Goal: Information Seeking & Learning: Learn about a topic

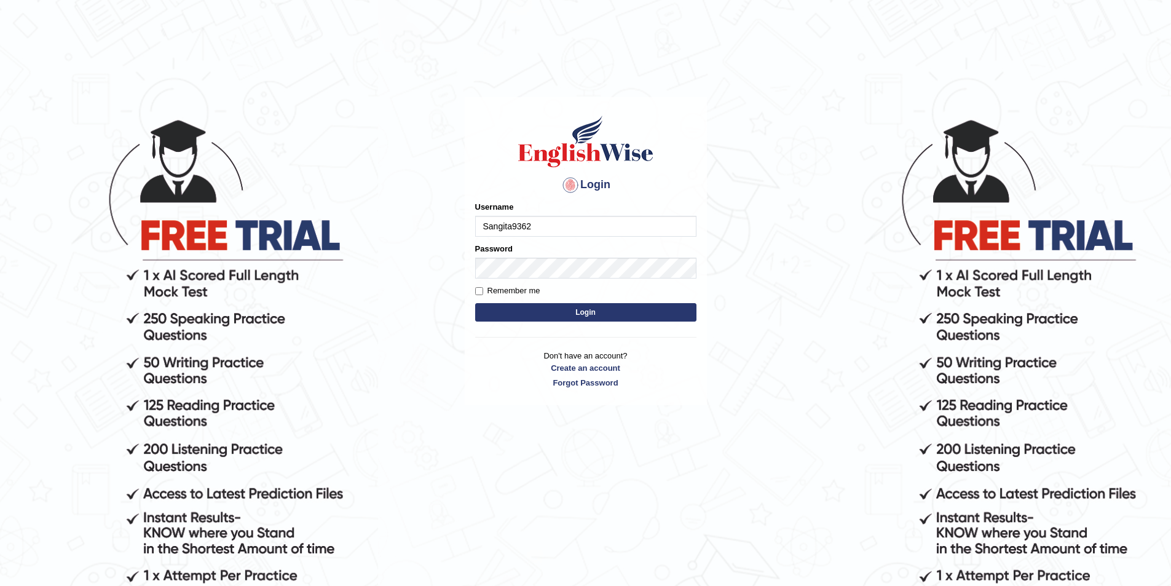
drag, startPoint x: 562, startPoint y: 221, endPoint x: 415, endPoint y: 216, distance: 147.0
click at [415, 216] on body "Login Please fix the following errors: Username Sangita9362 Password Remember m…" at bounding box center [585, 351] width 1171 height 586
type input "Sangita9362"
click at [620, 323] on form "Please fix the following errors: Username Sangita9362 Password Remember me Login" at bounding box center [585, 263] width 221 height 124
click at [622, 318] on button "Login" at bounding box center [585, 312] width 221 height 18
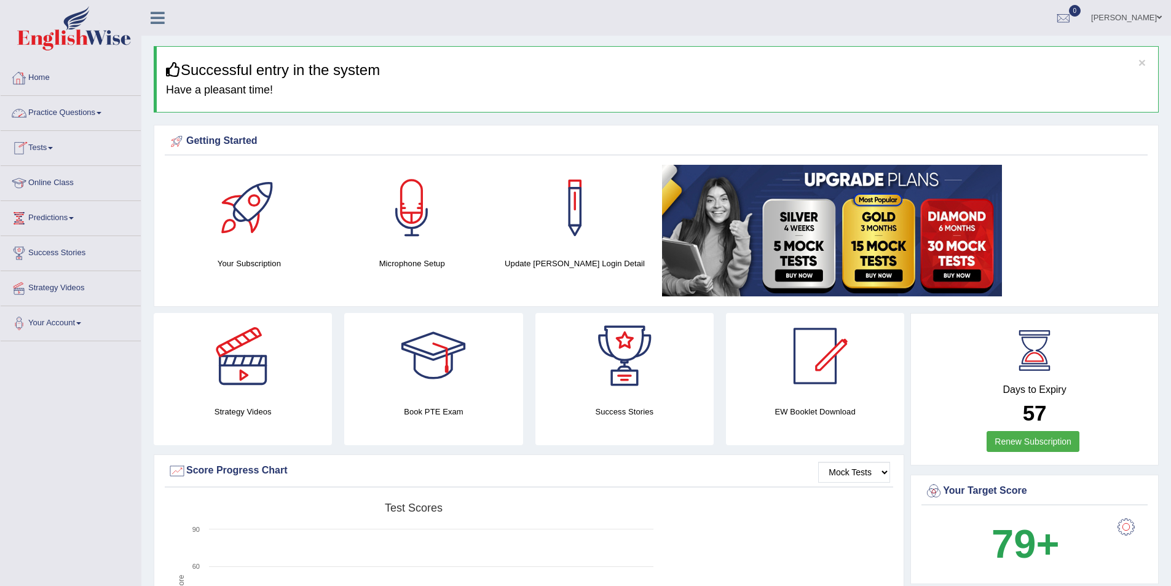
click at [42, 76] on link "Home" at bounding box center [71, 76] width 140 height 31
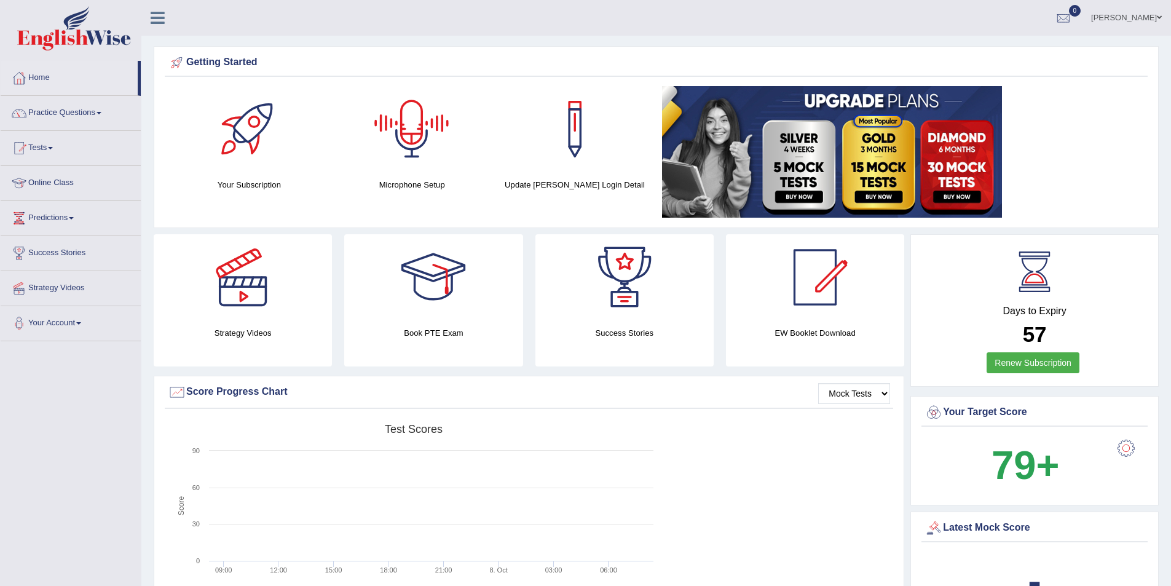
click at [408, 132] on div at bounding box center [412, 129] width 86 height 86
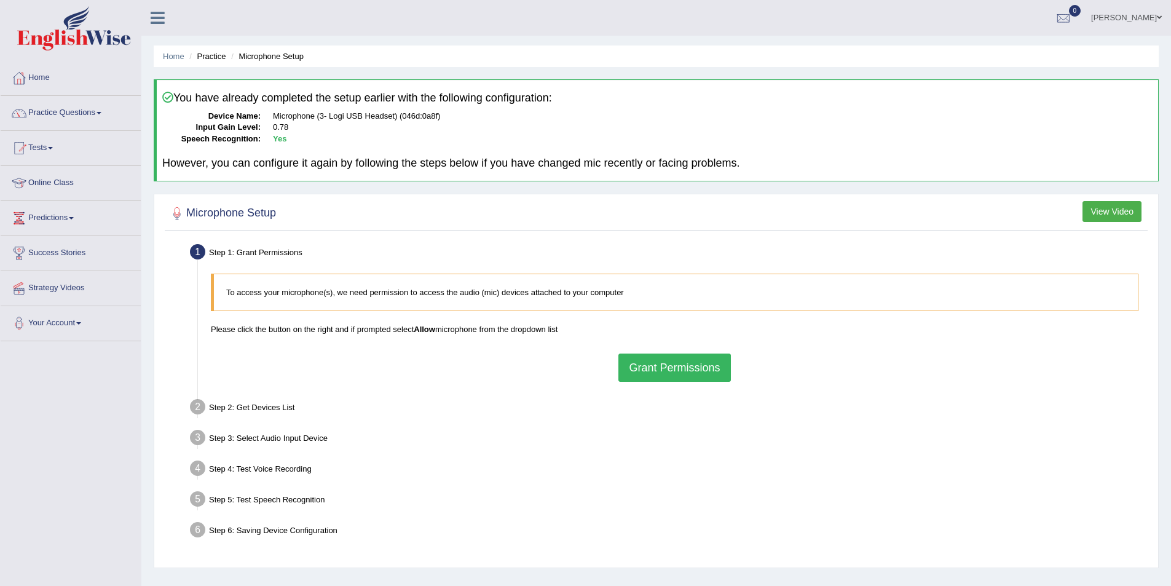
click at [687, 369] on button "Grant Permissions" at bounding box center [674, 367] width 112 height 28
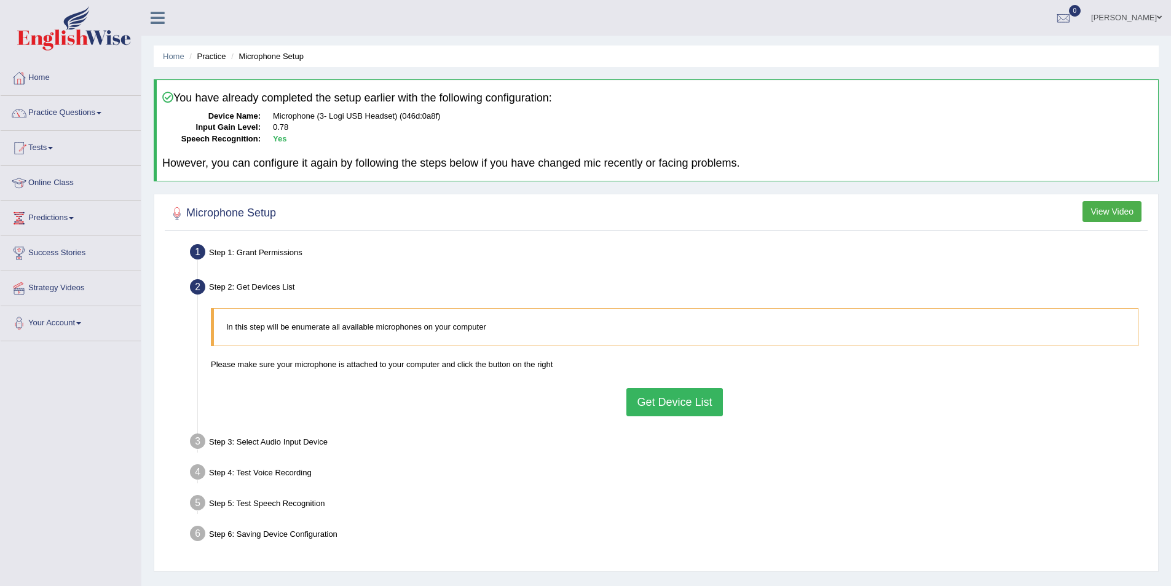
click at [666, 403] on button "Get Device List" at bounding box center [674, 402] width 96 height 28
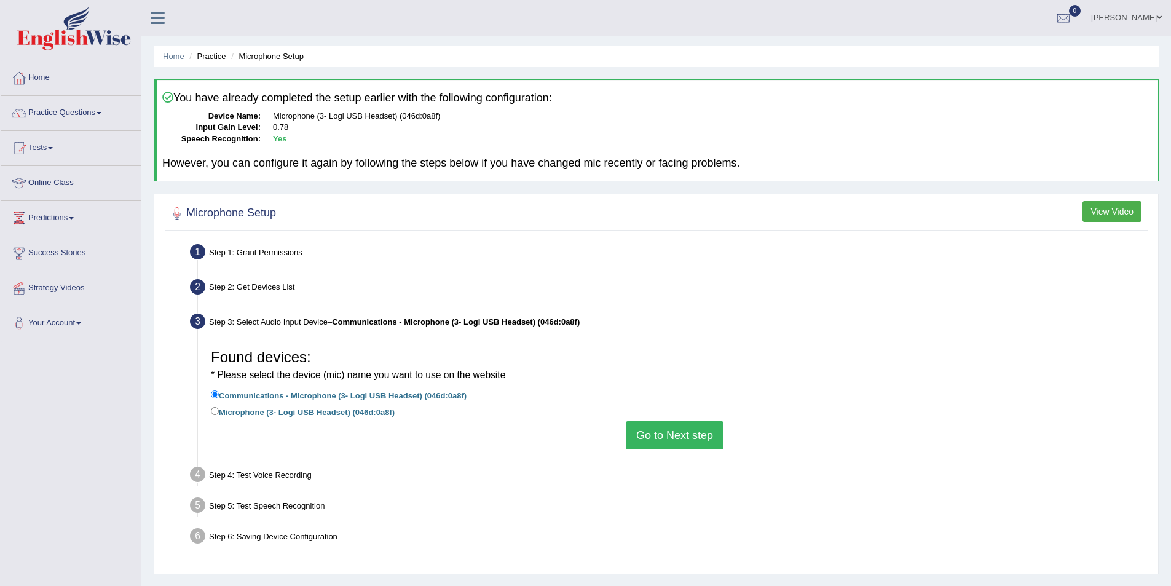
click at [701, 447] on button "Go to Next step" at bounding box center [675, 435] width 98 height 28
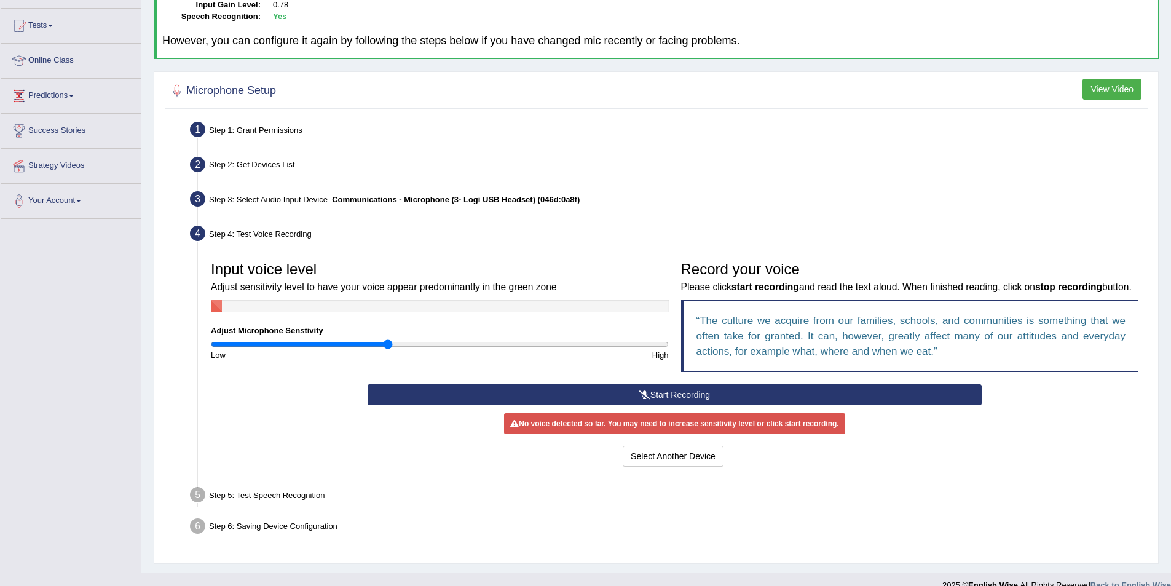
scroll to position [123, 0]
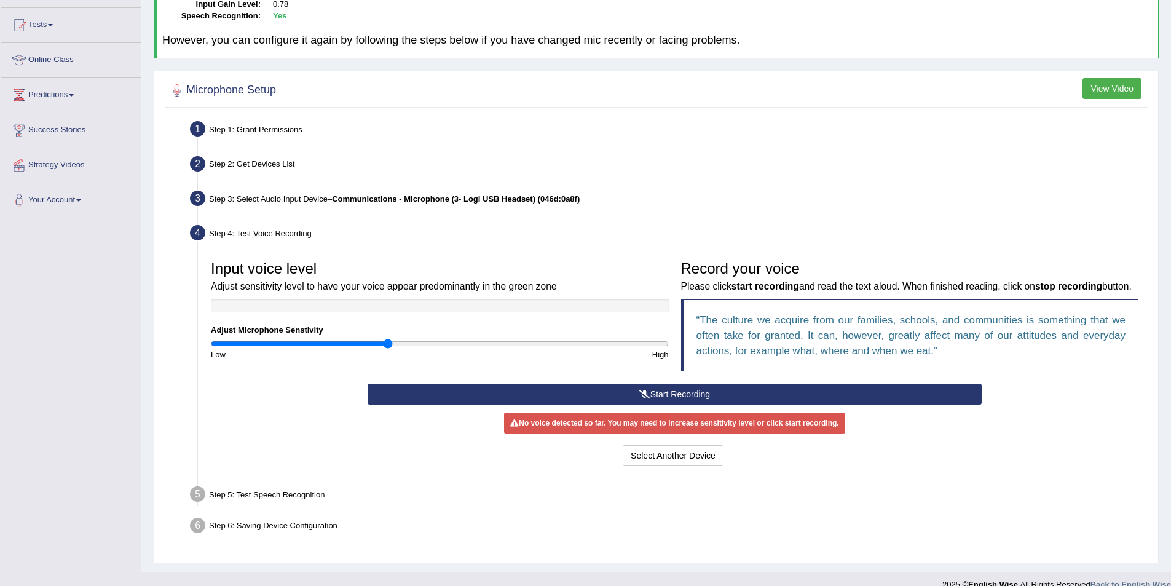
click at [669, 403] on button "Start Recording" at bounding box center [674, 393] width 614 height 21
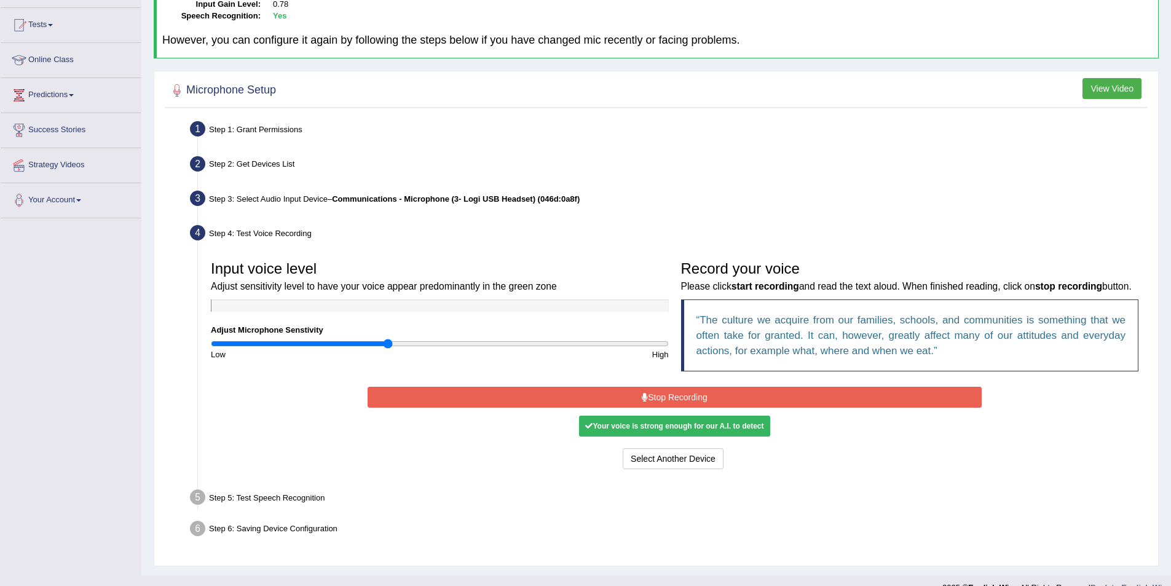
click at [695, 407] on button "Stop Recording" at bounding box center [674, 397] width 614 height 21
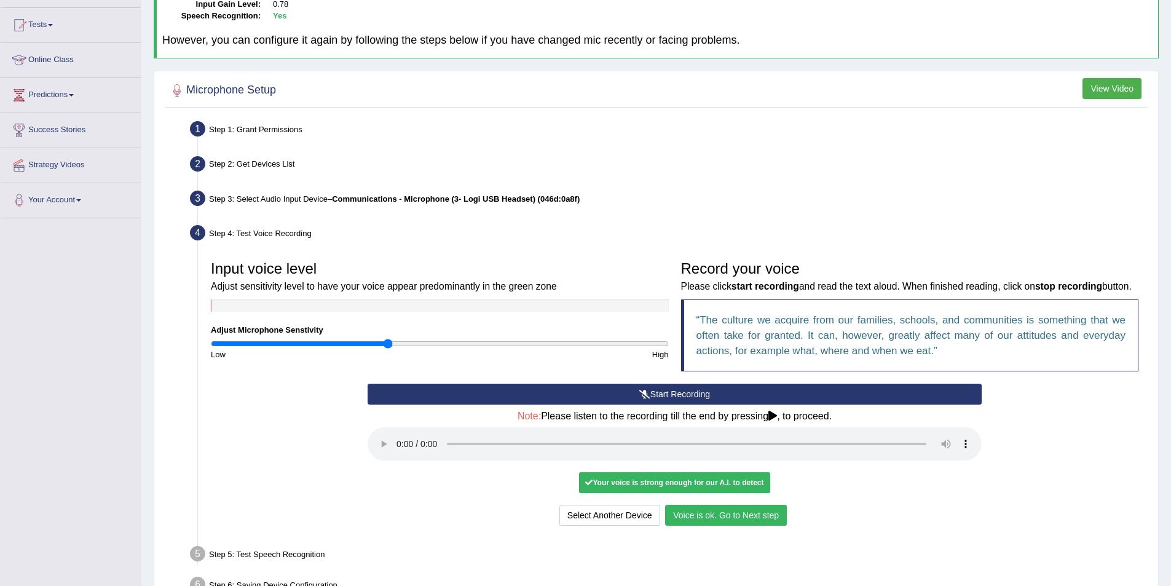
click at [769, 522] on button "Voice is ok. Go to Next step" at bounding box center [726, 515] width 122 height 21
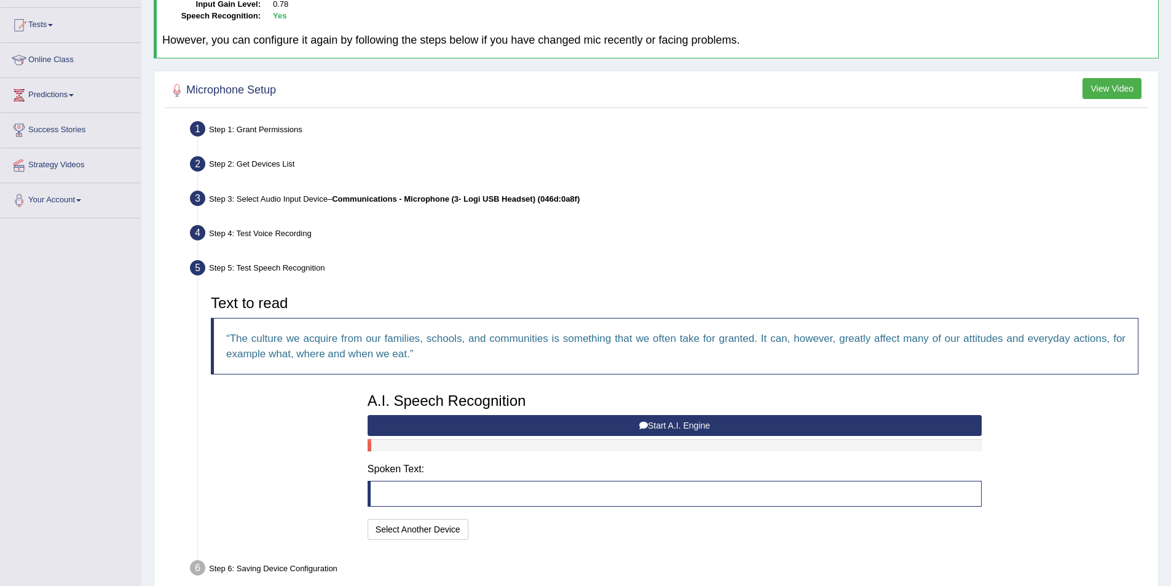
click at [621, 426] on button "Start A.I. Engine" at bounding box center [674, 425] width 614 height 21
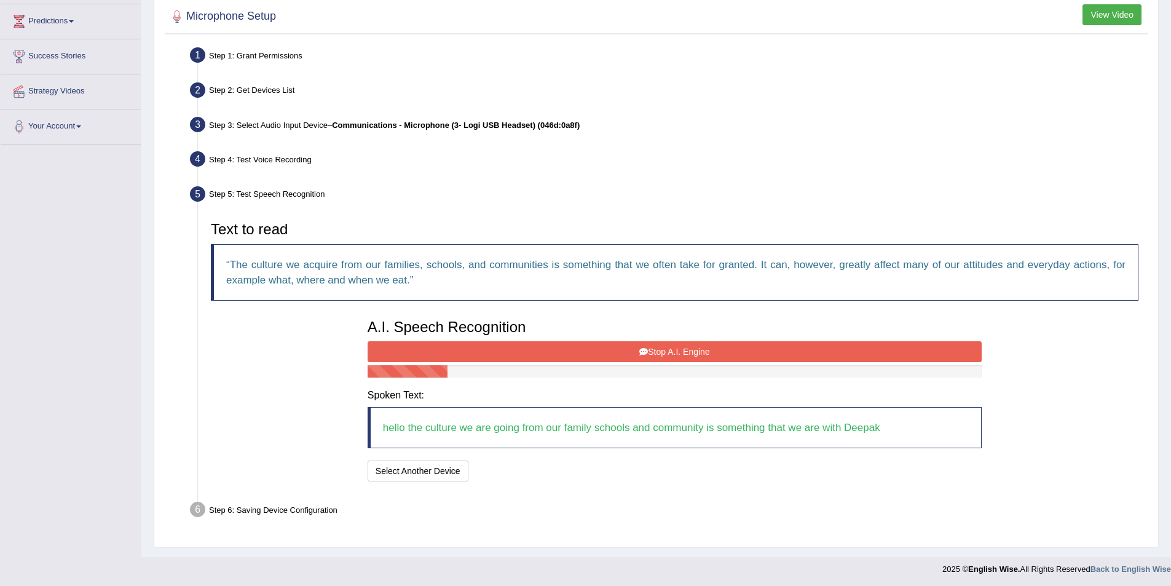
scroll to position [198, 0]
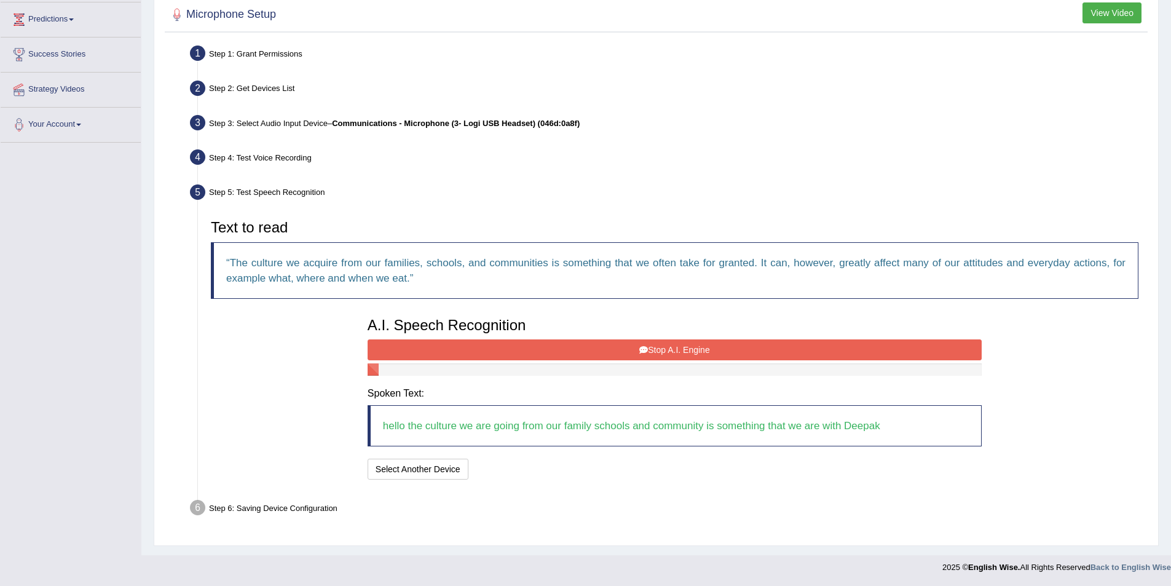
click at [689, 343] on button "Stop A.I. Engine" at bounding box center [674, 349] width 614 height 21
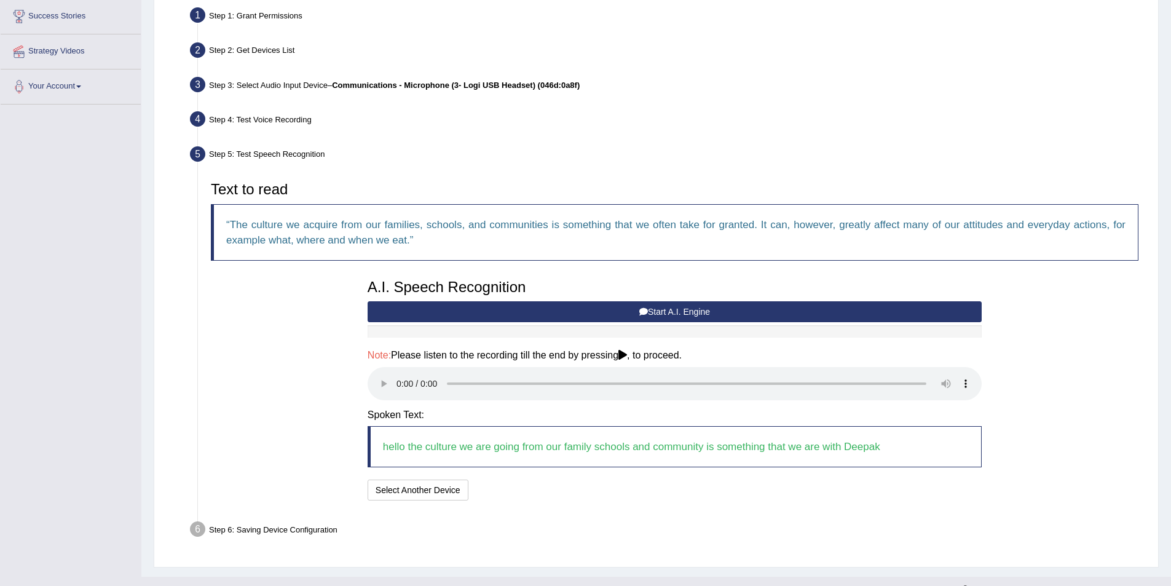
scroll to position [258, 0]
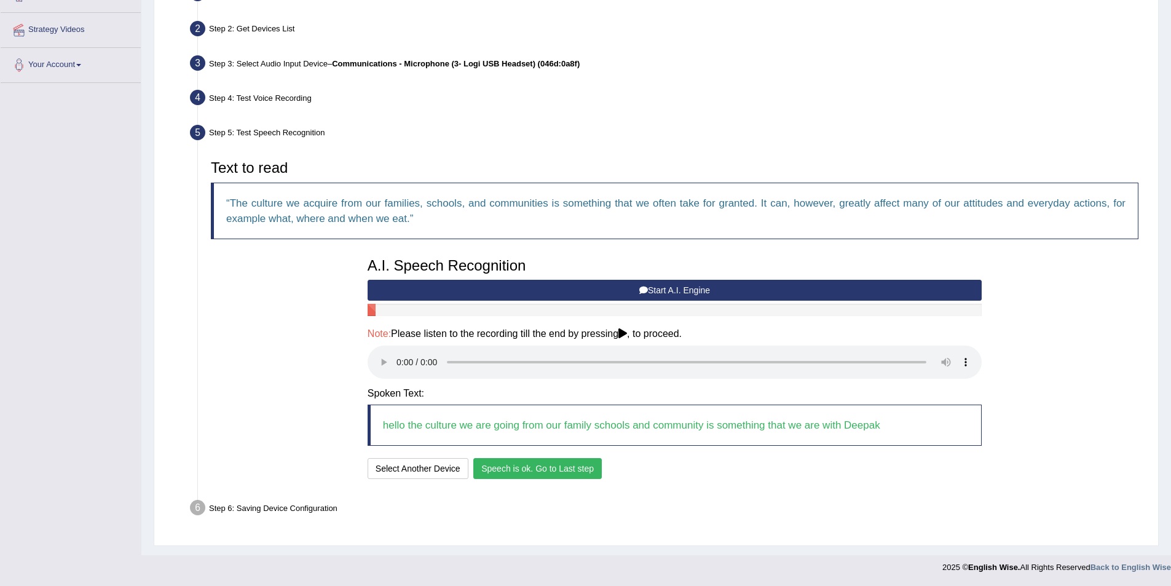
click at [502, 468] on button "Speech is ok. Go to Last step" at bounding box center [537, 468] width 128 height 21
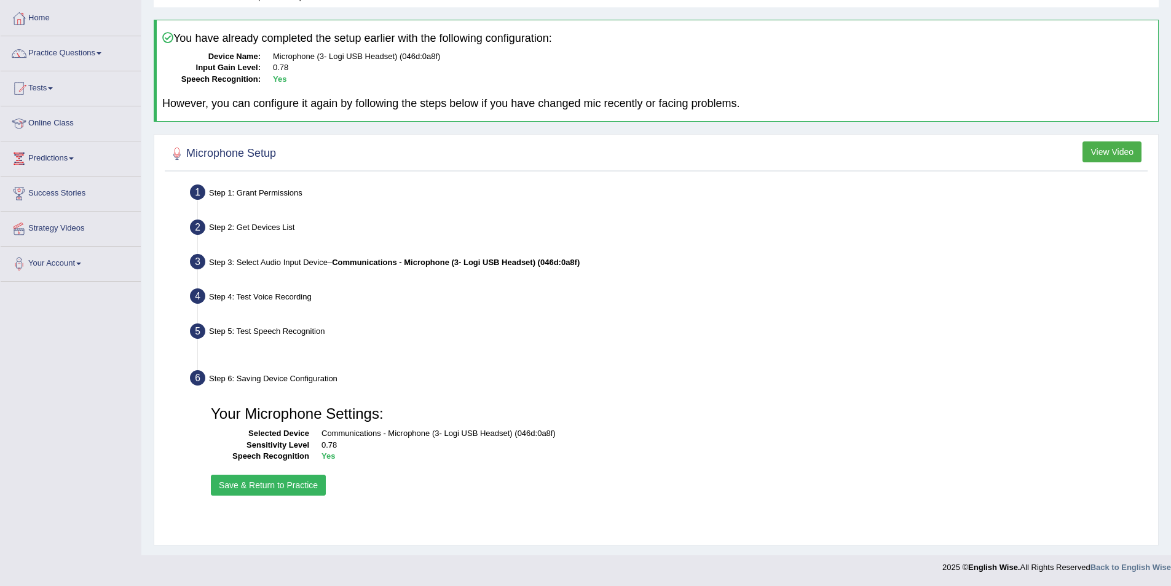
scroll to position [60, 0]
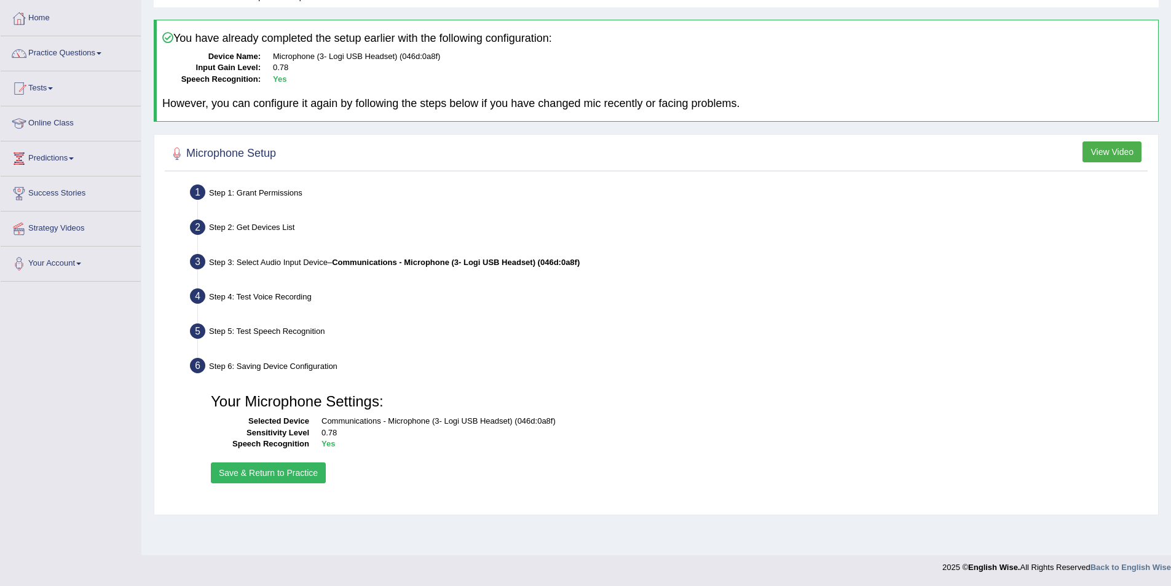
click at [225, 480] on button "Save & Return to Practice" at bounding box center [268, 472] width 115 height 21
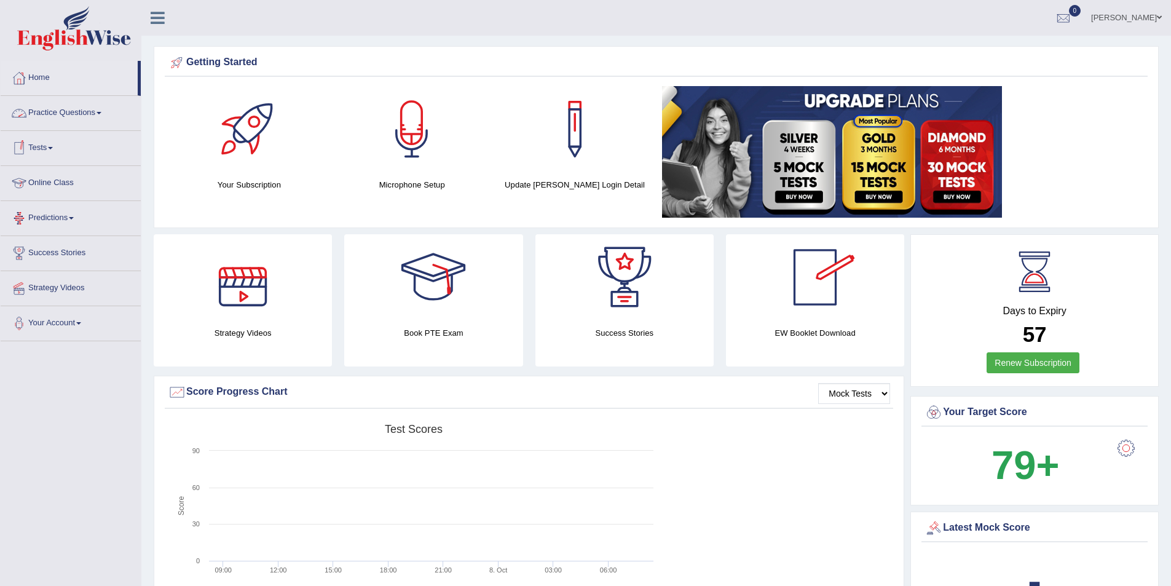
click at [45, 178] on link "Online Class" at bounding box center [71, 181] width 140 height 31
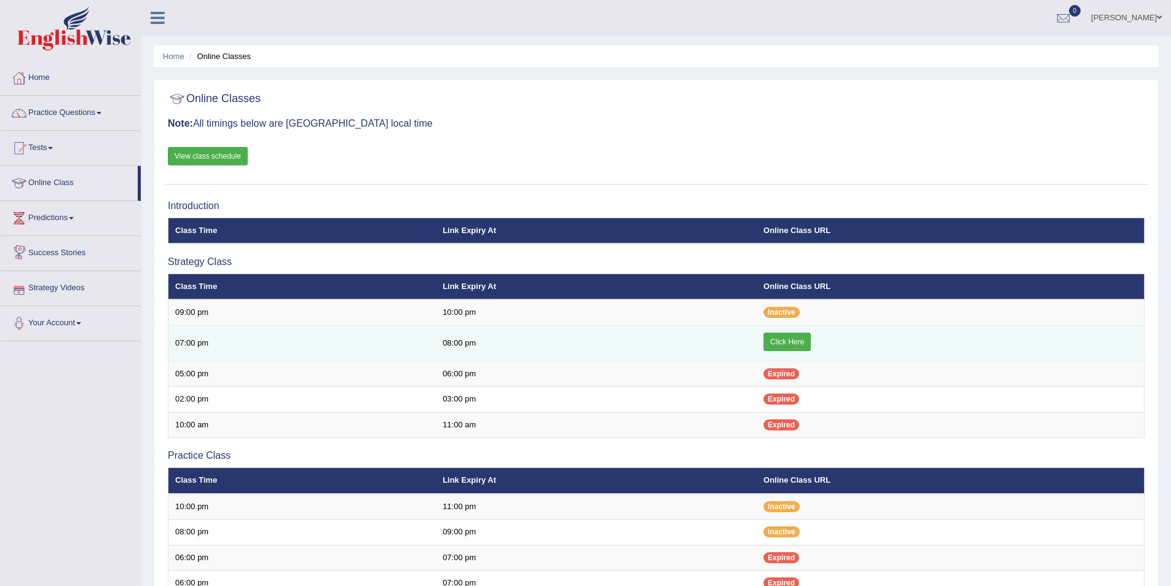
click at [792, 339] on link "Click Here" at bounding box center [786, 341] width 47 height 18
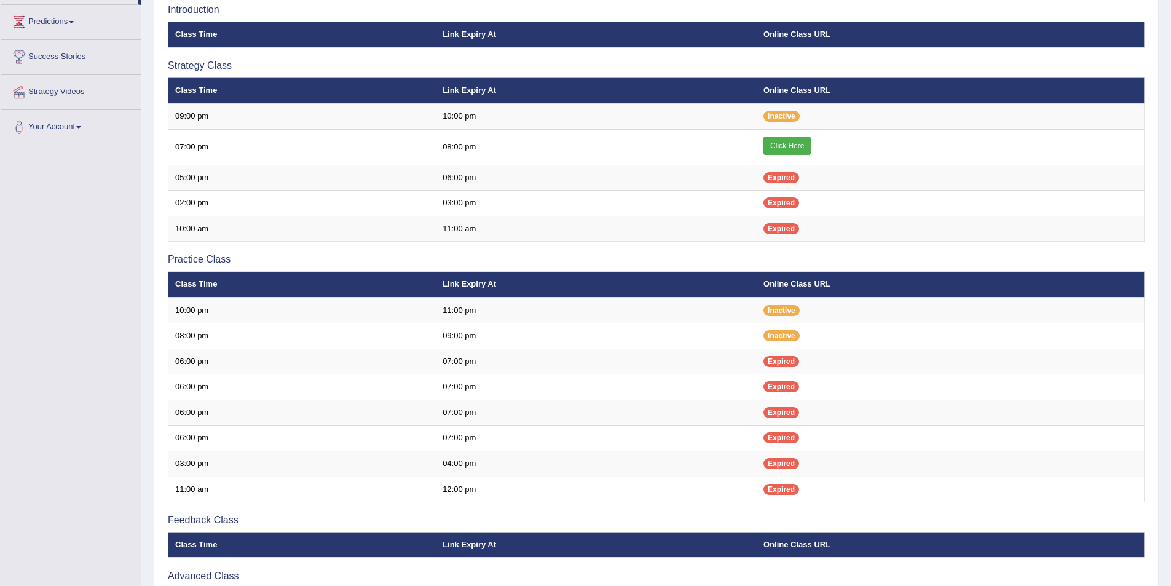
scroll to position [123, 0]
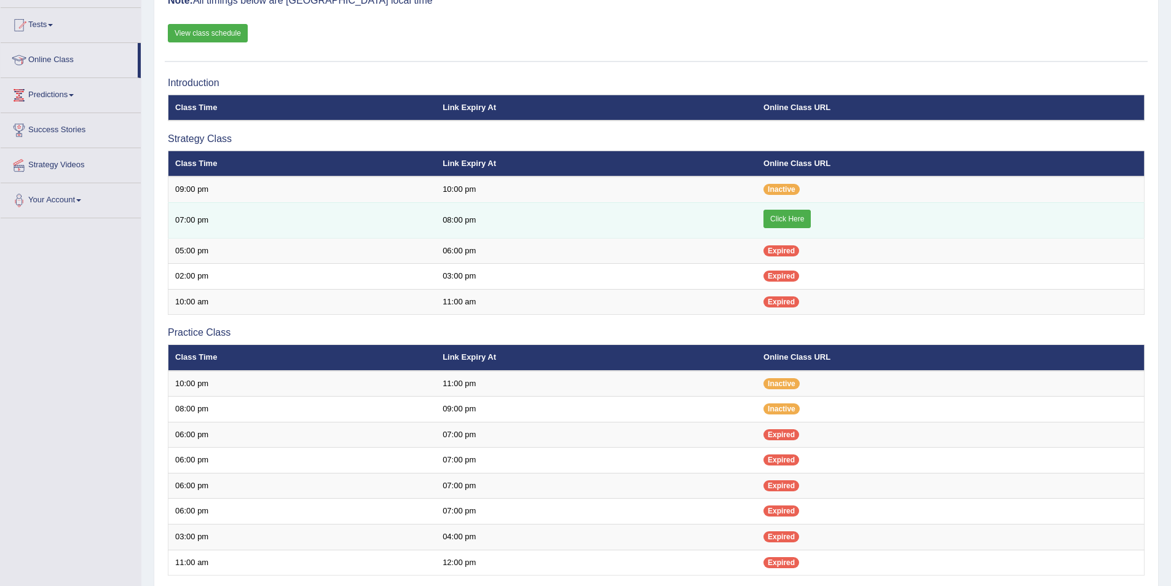
click at [783, 216] on link "Click Here" at bounding box center [786, 219] width 47 height 18
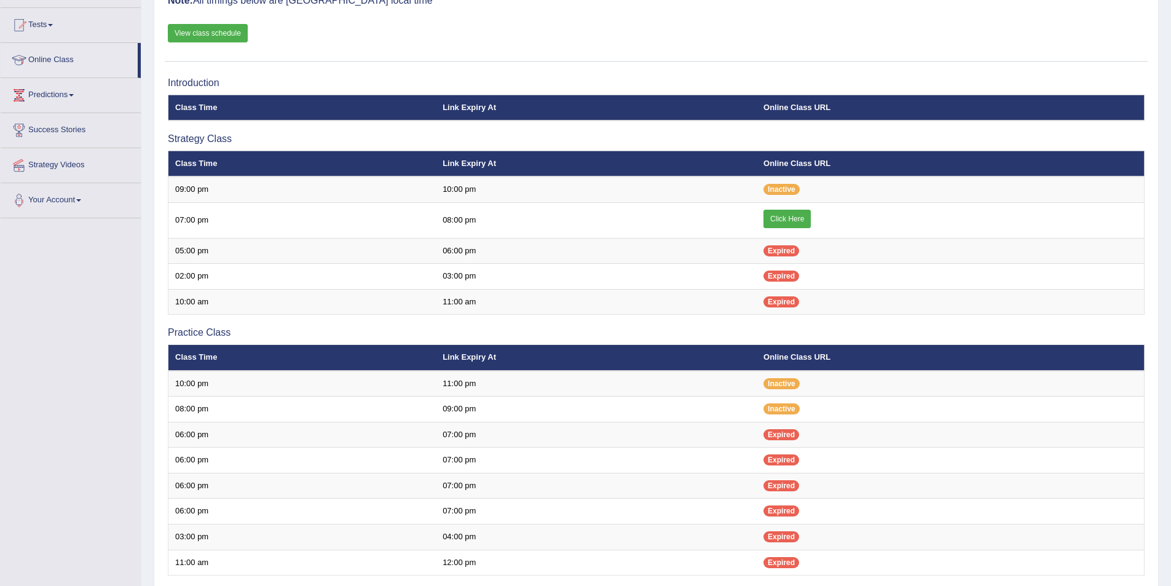
scroll to position [123, 0]
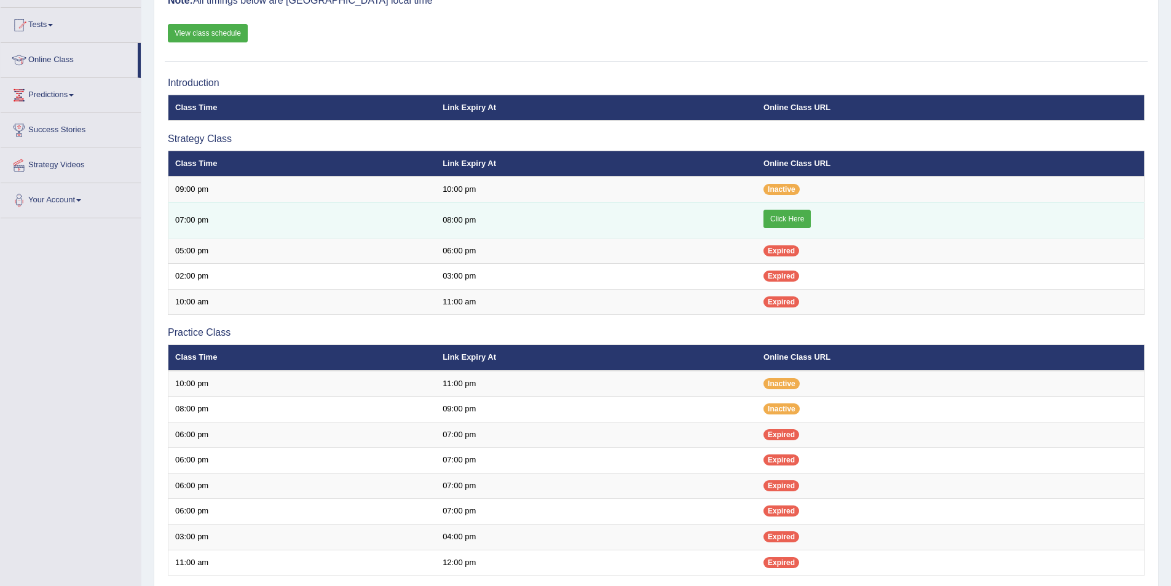
click at [776, 211] on link "Click Here" at bounding box center [786, 219] width 47 height 18
click at [794, 216] on link "Click Here" at bounding box center [786, 219] width 47 height 18
click at [782, 214] on link "Click Here" at bounding box center [786, 219] width 47 height 18
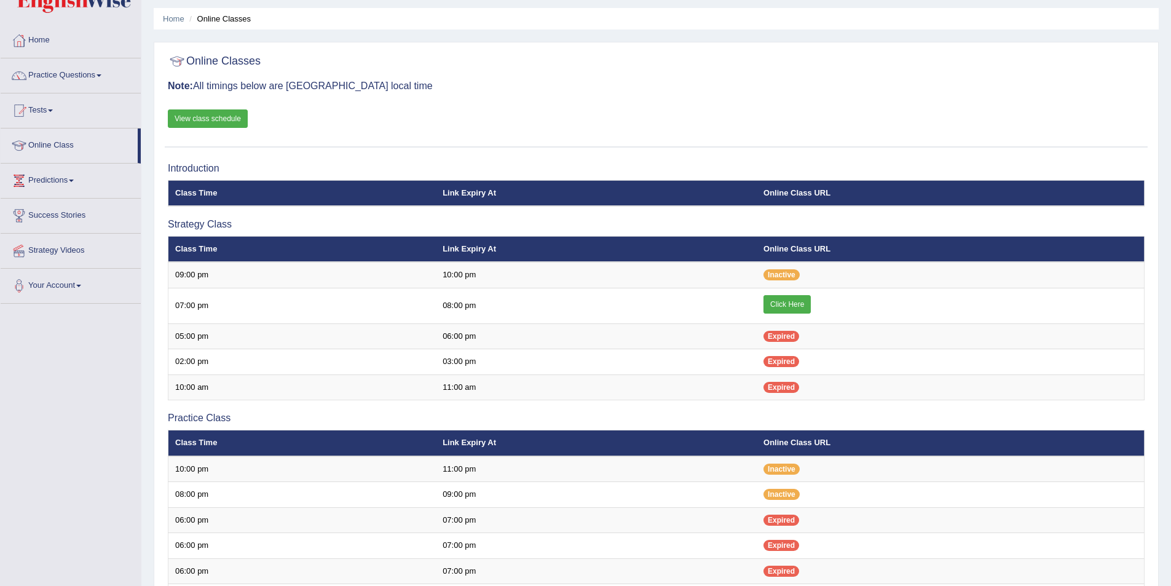
scroll to position [36, 0]
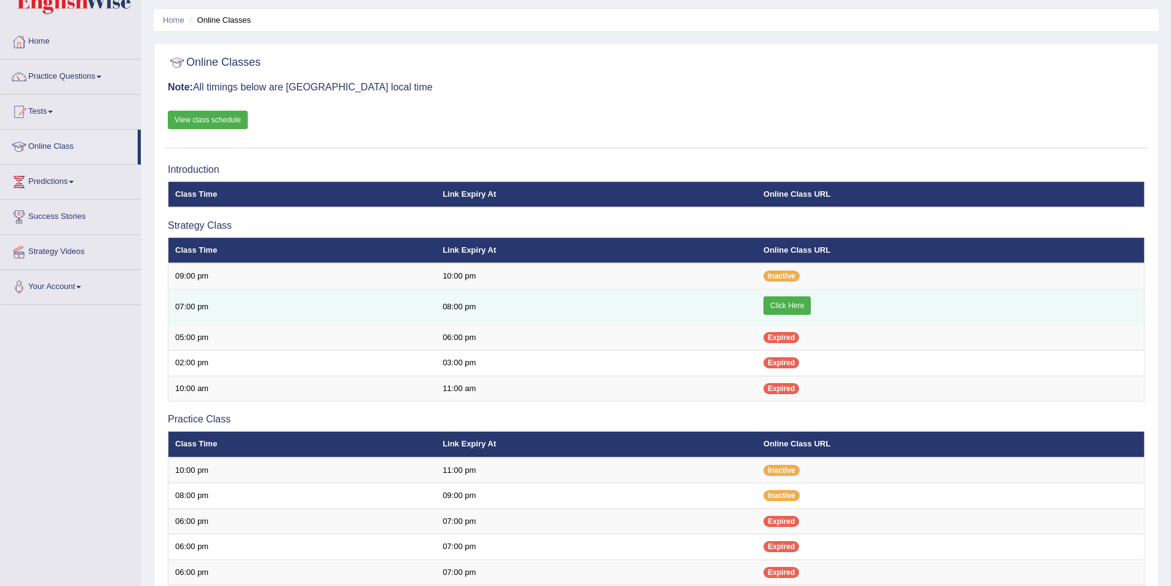
click at [796, 308] on link "Click Here" at bounding box center [786, 305] width 47 height 18
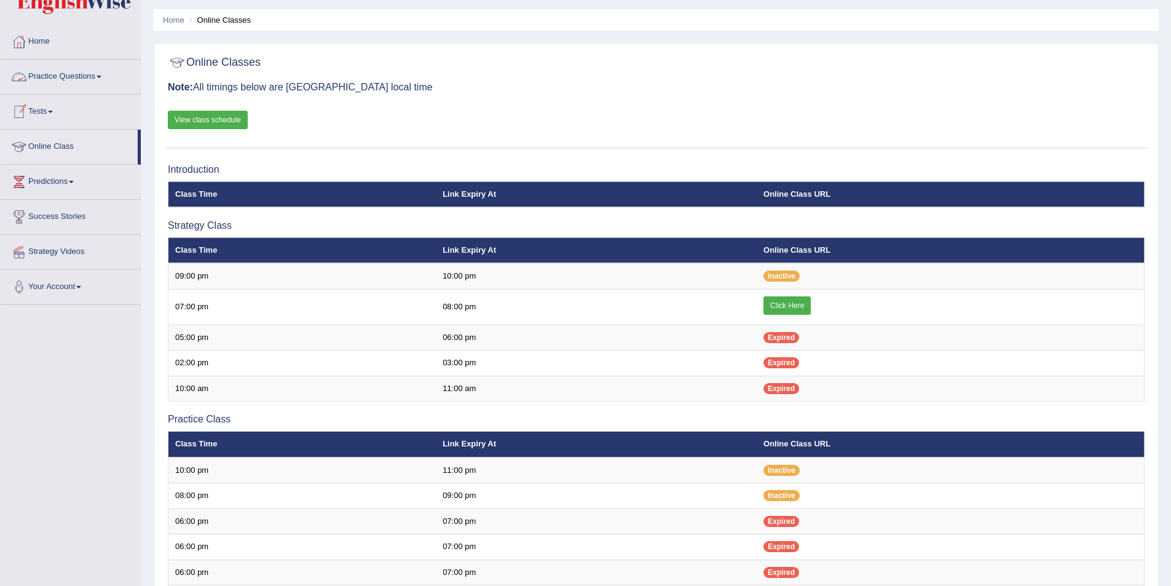
click at [91, 76] on link "Practice Questions" at bounding box center [71, 75] width 140 height 31
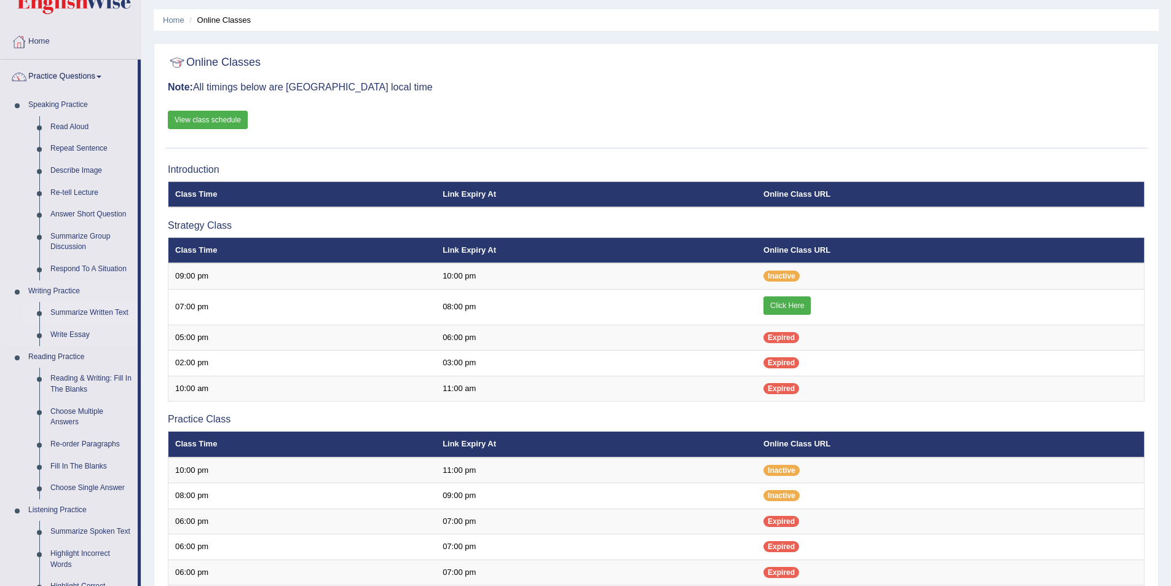
click at [84, 315] on link "Summarize Written Text" at bounding box center [91, 313] width 93 height 22
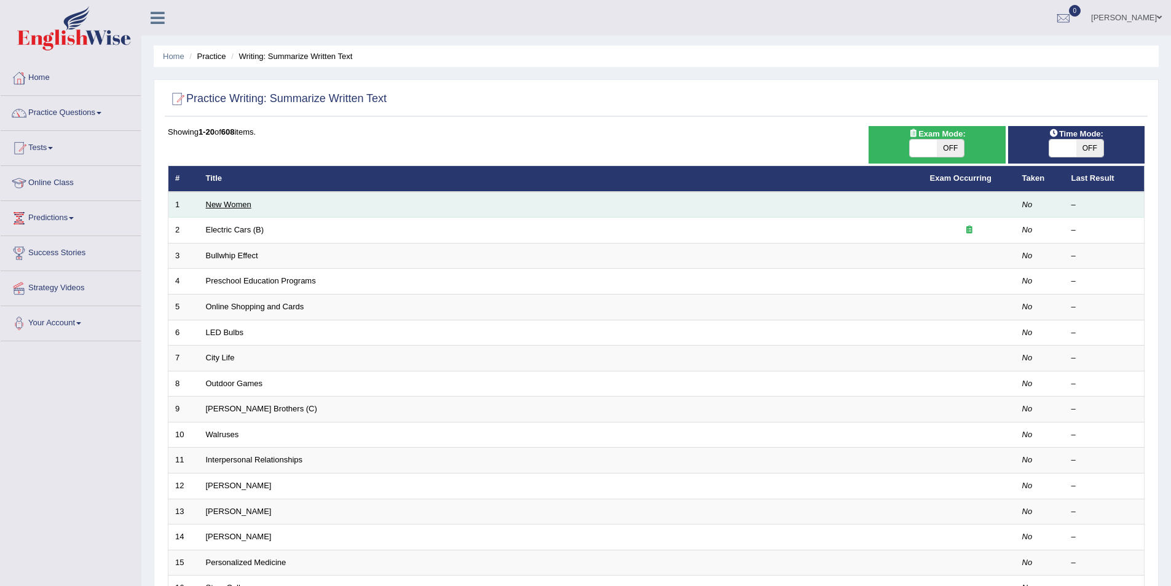
click at [232, 202] on link "New Women" at bounding box center [228, 204] width 45 height 9
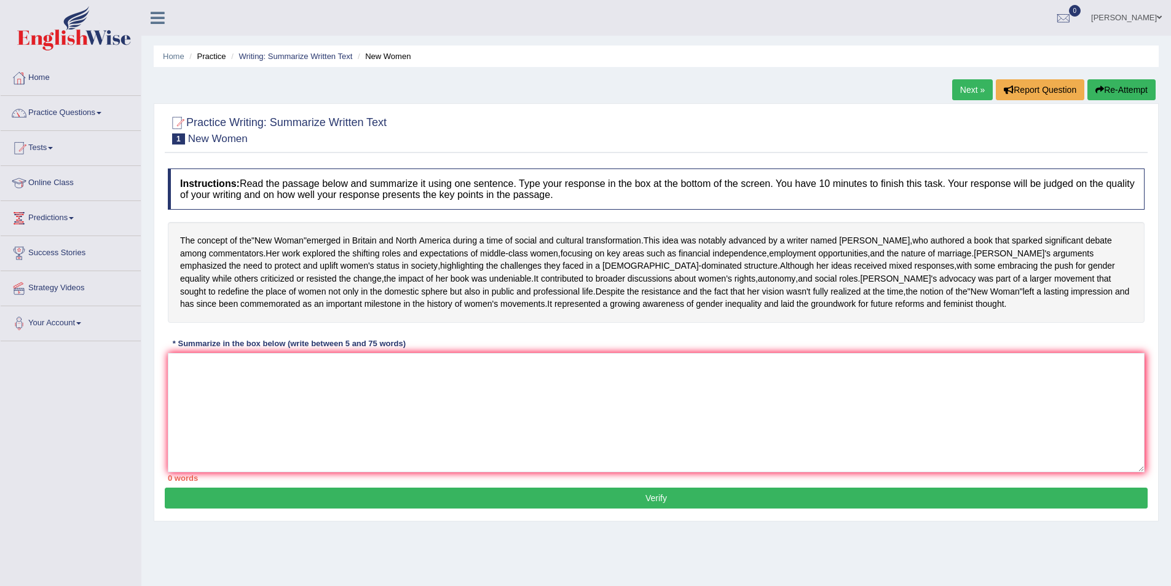
scroll to position [60, 0]
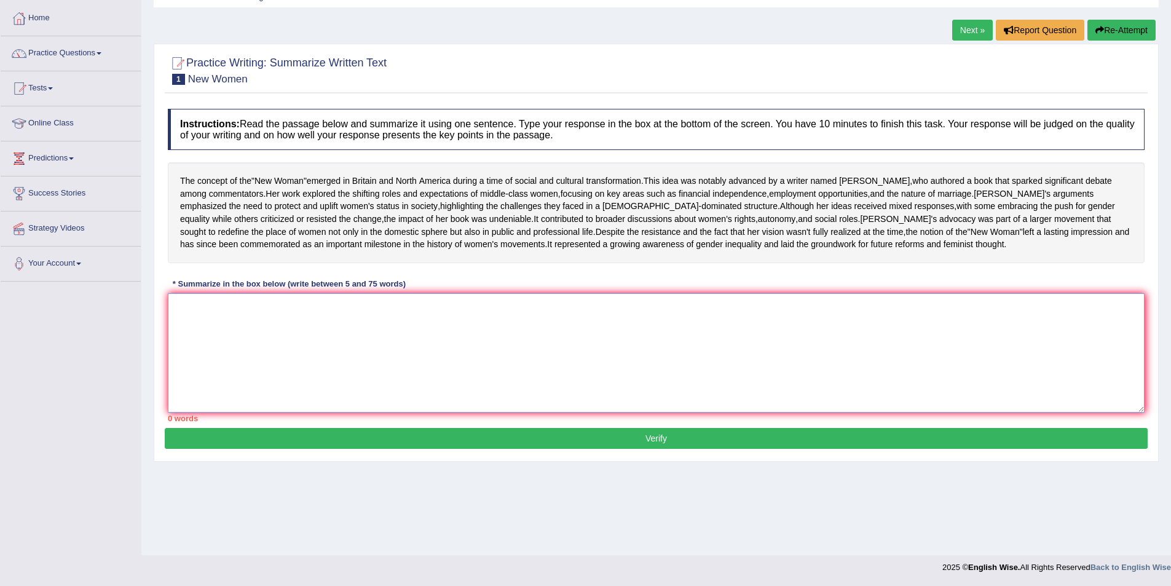
click at [658, 348] on textarea at bounding box center [656, 352] width 976 height 119
type textarea "w"
type textarea "i dont know"
click at [679, 449] on button "Verify" at bounding box center [656, 438] width 983 height 21
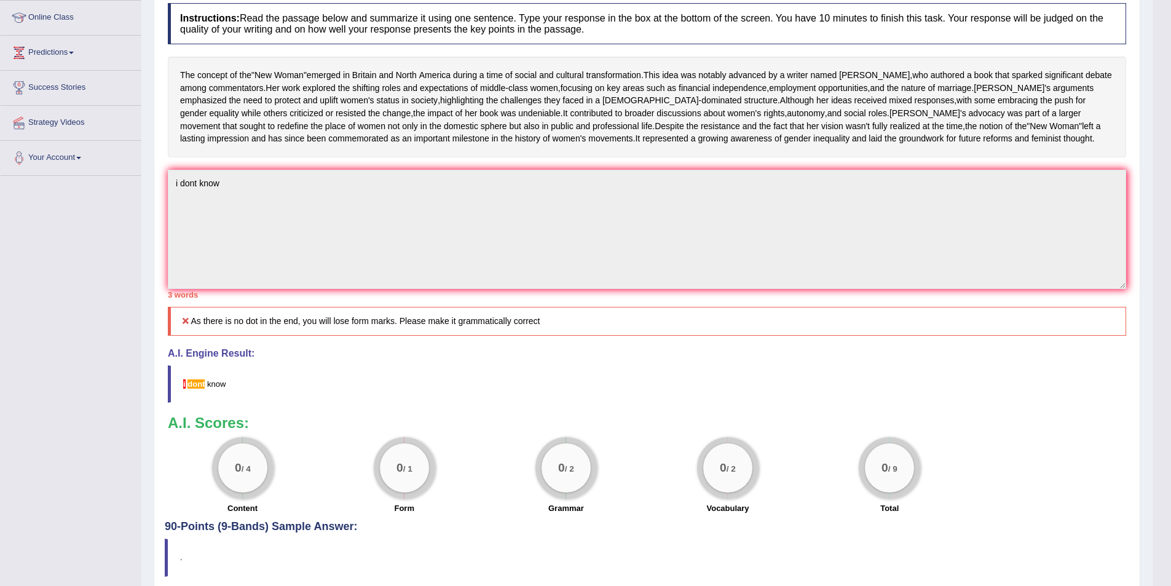
scroll to position [0, 0]
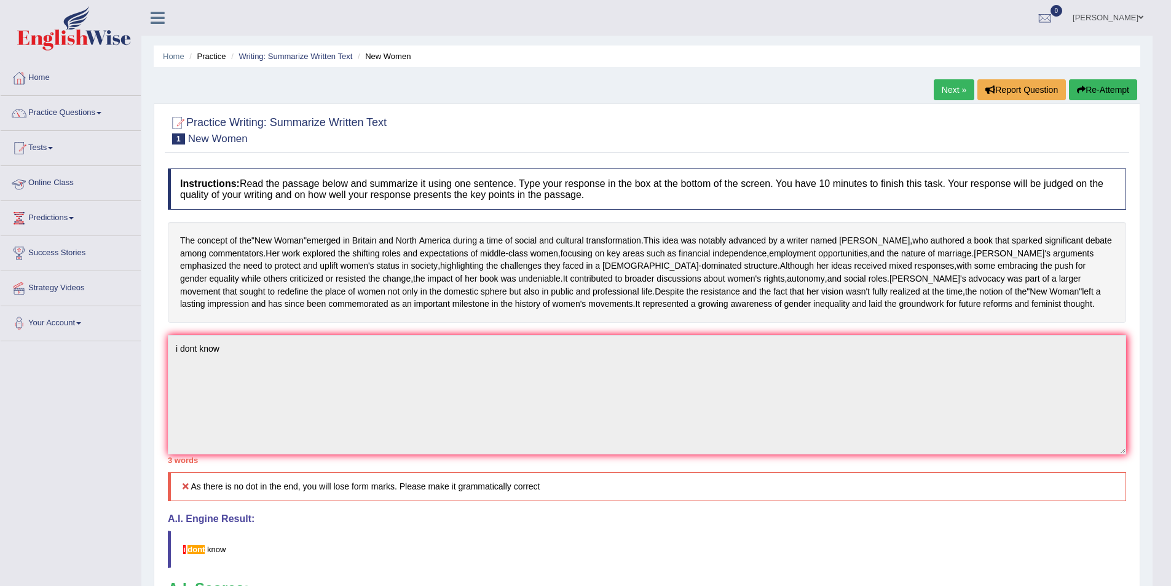
click at [48, 179] on link "Online Class" at bounding box center [71, 181] width 140 height 31
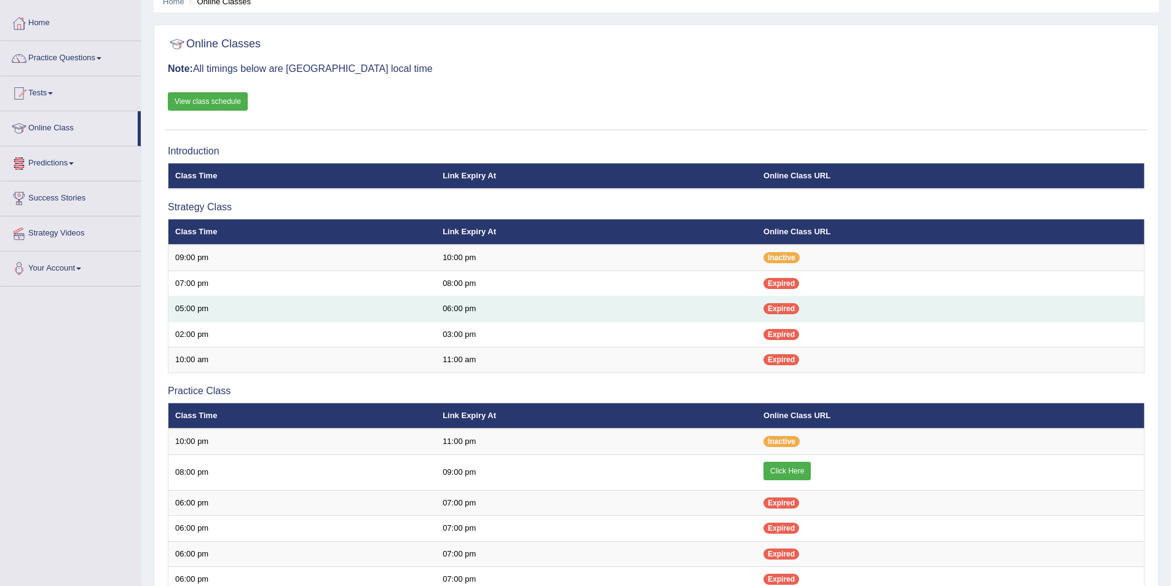
scroll to position [184, 0]
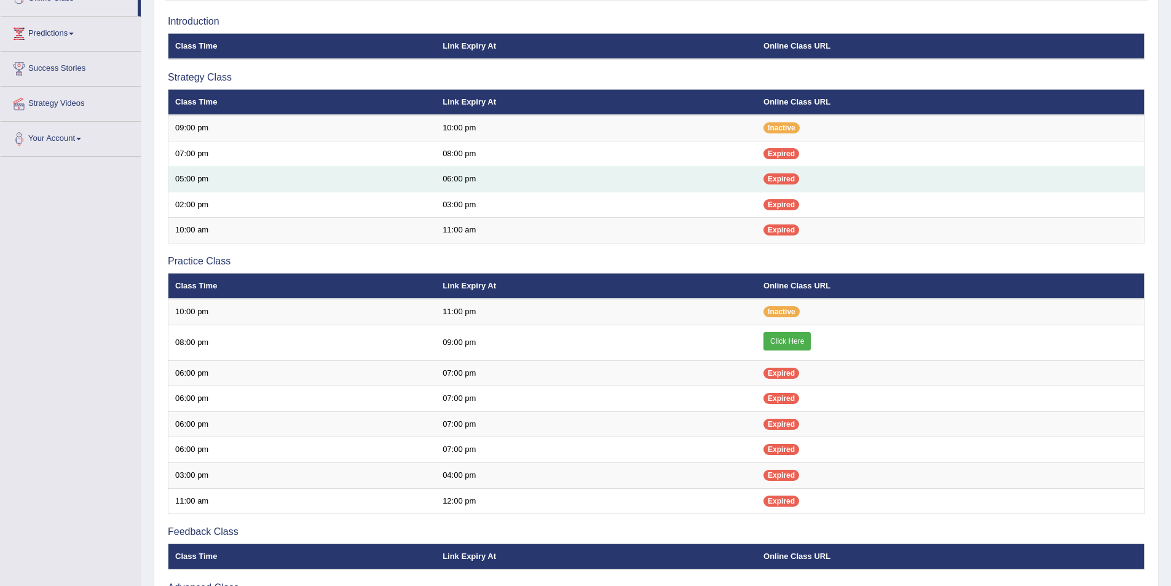
click at [543, 348] on td "09:00 pm" at bounding box center [596, 342] width 321 height 36
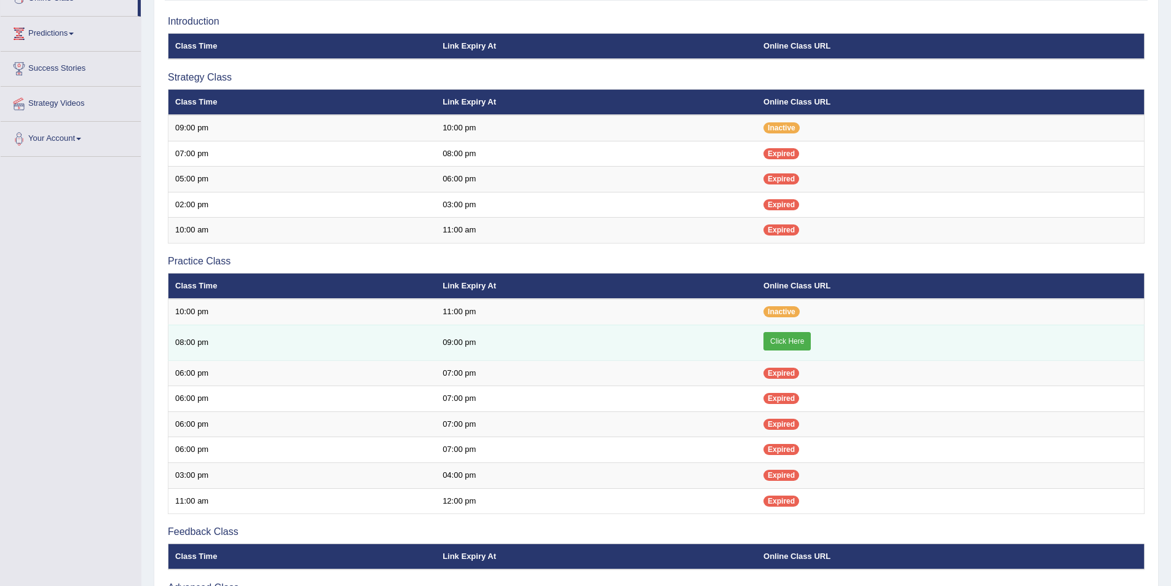
click at [788, 335] on link "Click Here" at bounding box center [786, 341] width 47 height 18
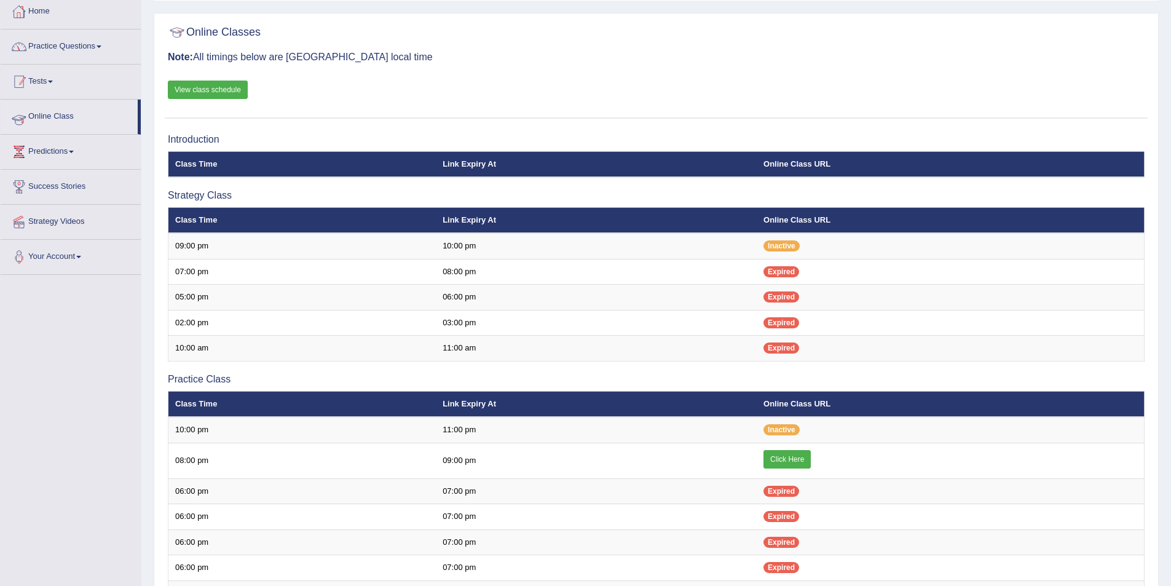
scroll to position [61, 0]
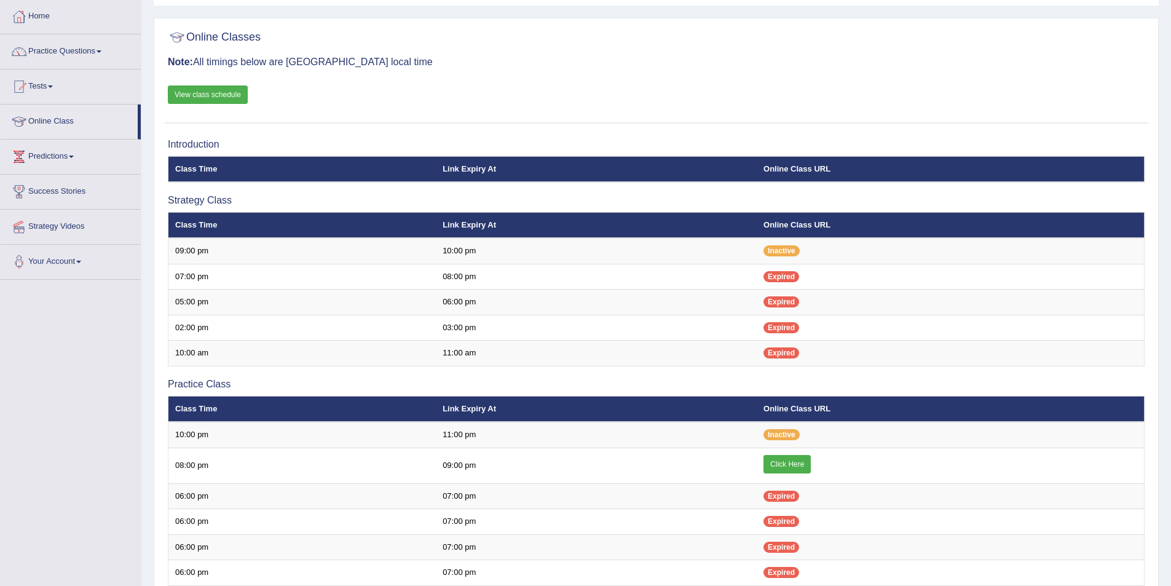
click at [100, 51] on link "Practice Questions" at bounding box center [71, 49] width 140 height 31
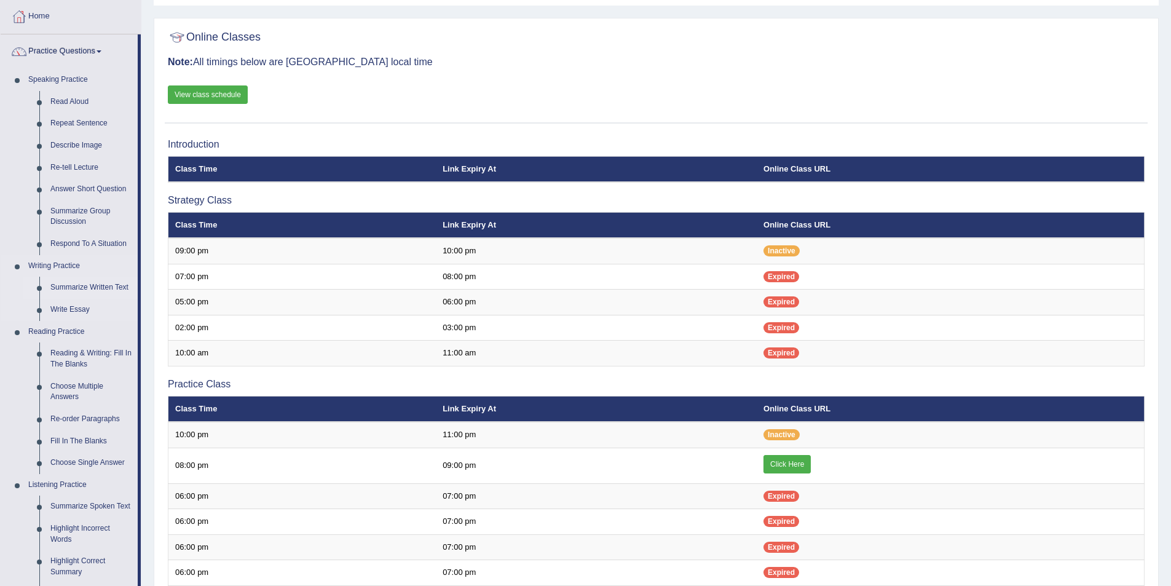
click at [114, 285] on link "Summarize Written Text" at bounding box center [91, 288] width 93 height 22
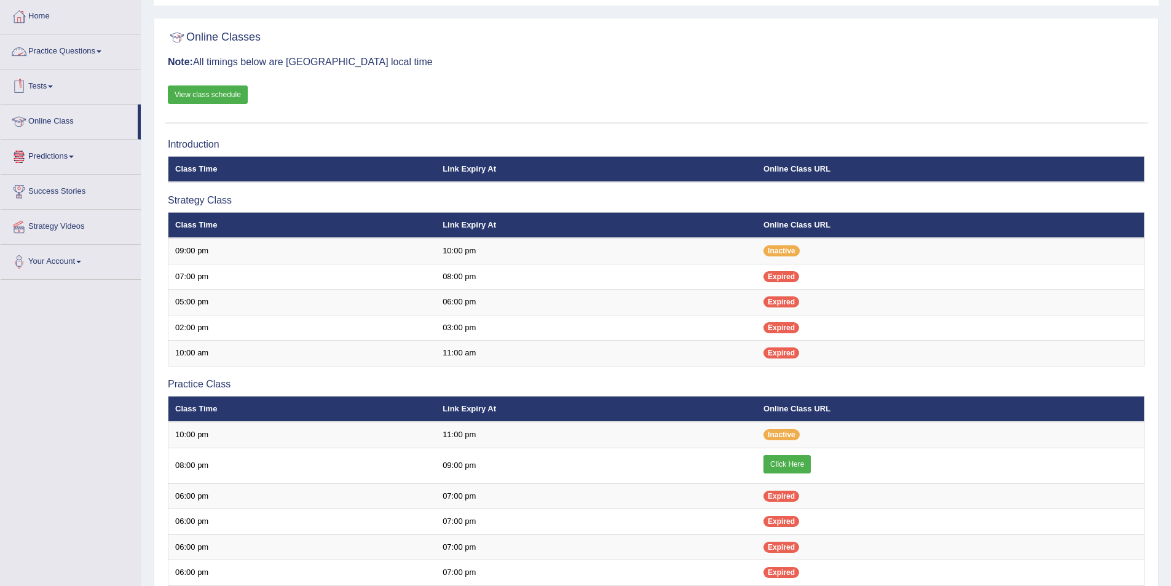
click at [89, 47] on link "Practice Questions" at bounding box center [71, 49] width 140 height 31
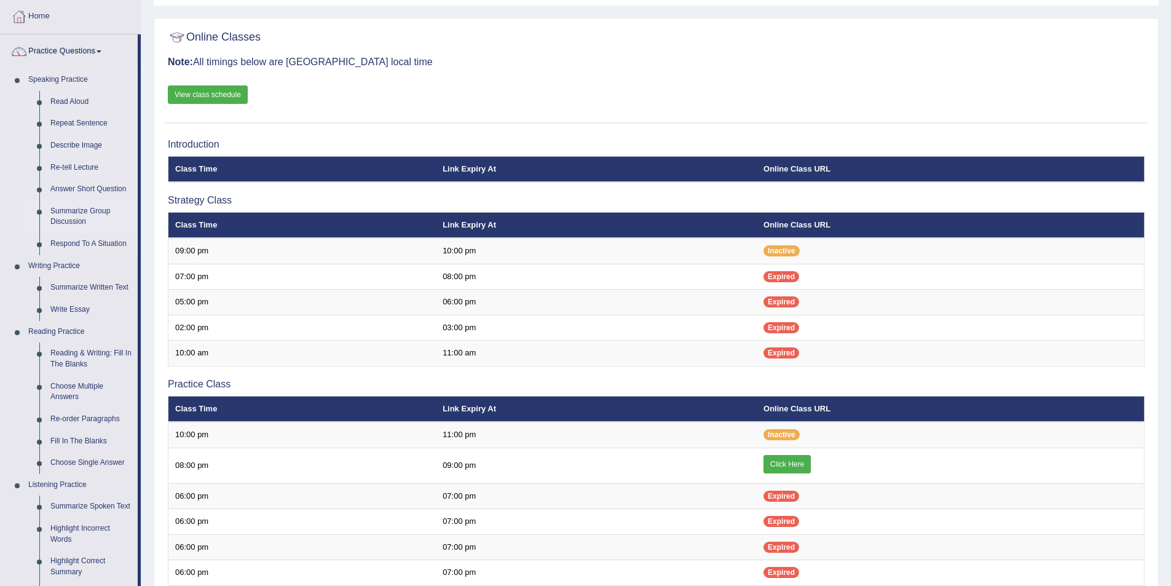
click at [55, 217] on link "Summarize Group Discussion" at bounding box center [91, 216] width 93 height 33
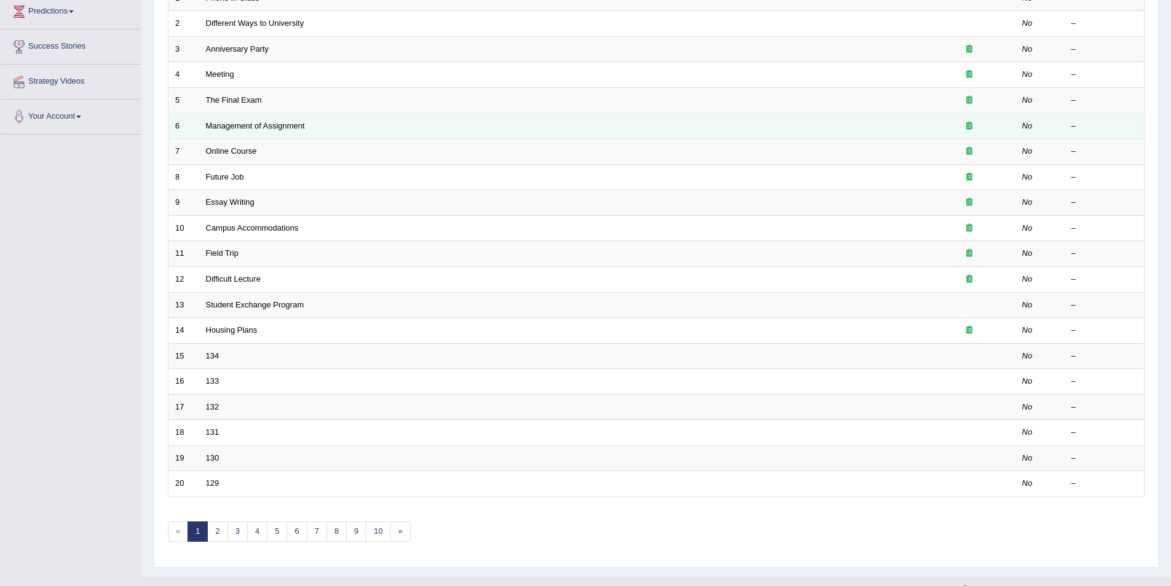
scroll to position [228, 0]
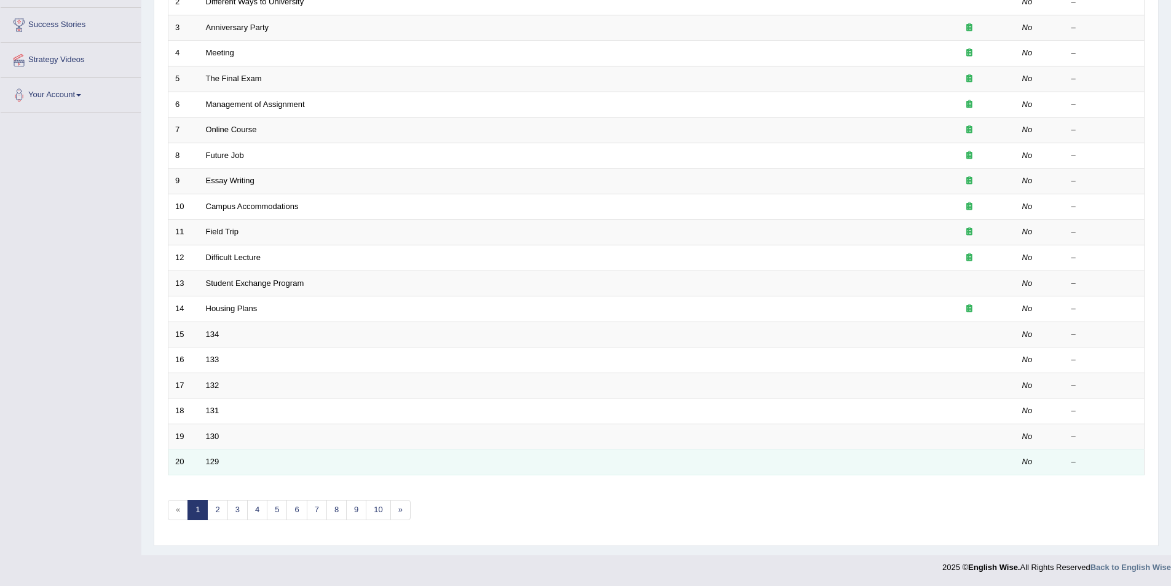
click at [246, 468] on td "129" at bounding box center [561, 462] width 724 height 26
click at [217, 464] on link "129" at bounding box center [213, 461] width 14 height 9
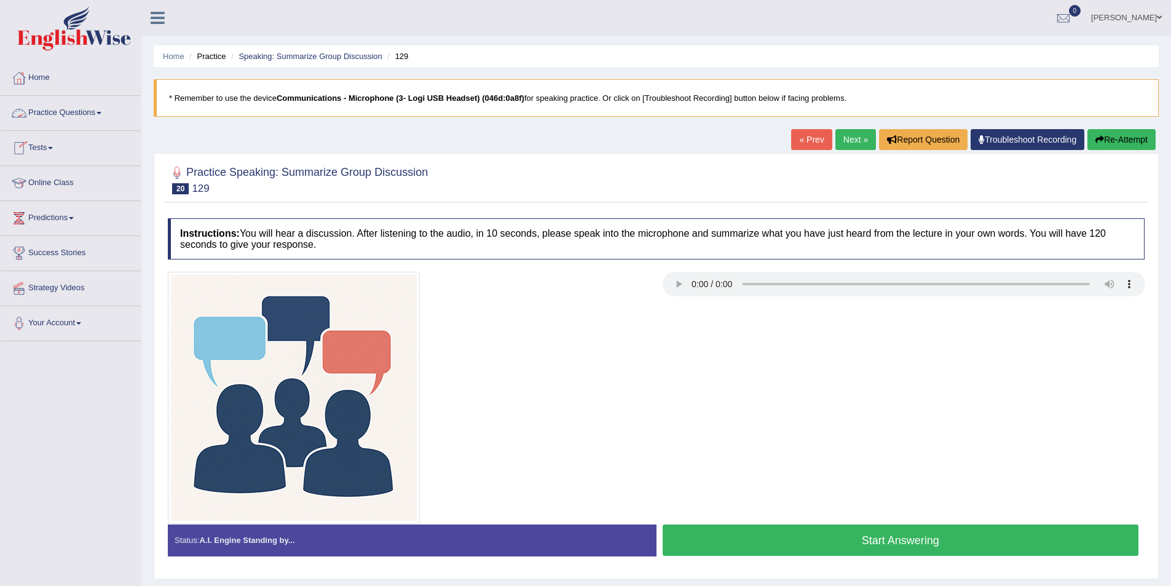
click at [101, 113] on span at bounding box center [98, 113] width 5 height 2
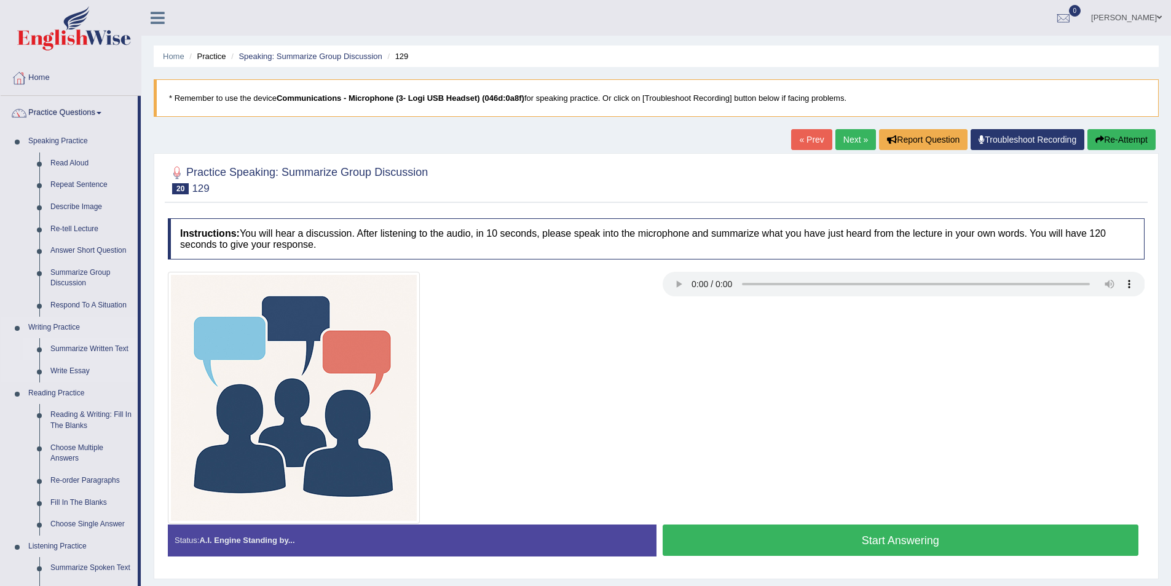
click at [106, 346] on link "Summarize Written Text" at bounding box center [91, 349] width 93 height 22
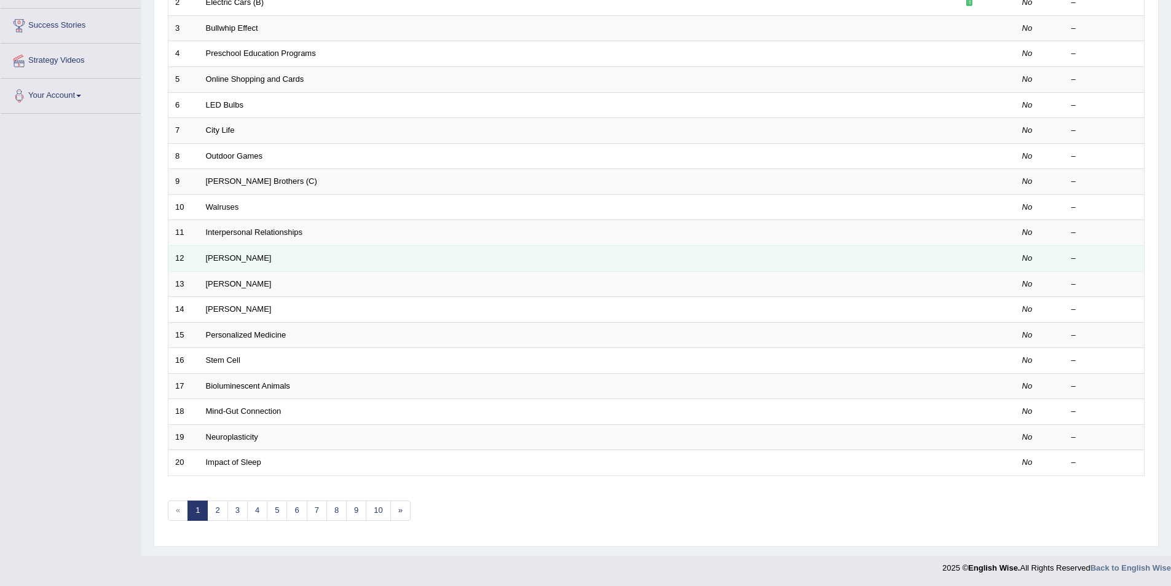
scroll to position [228, 0]
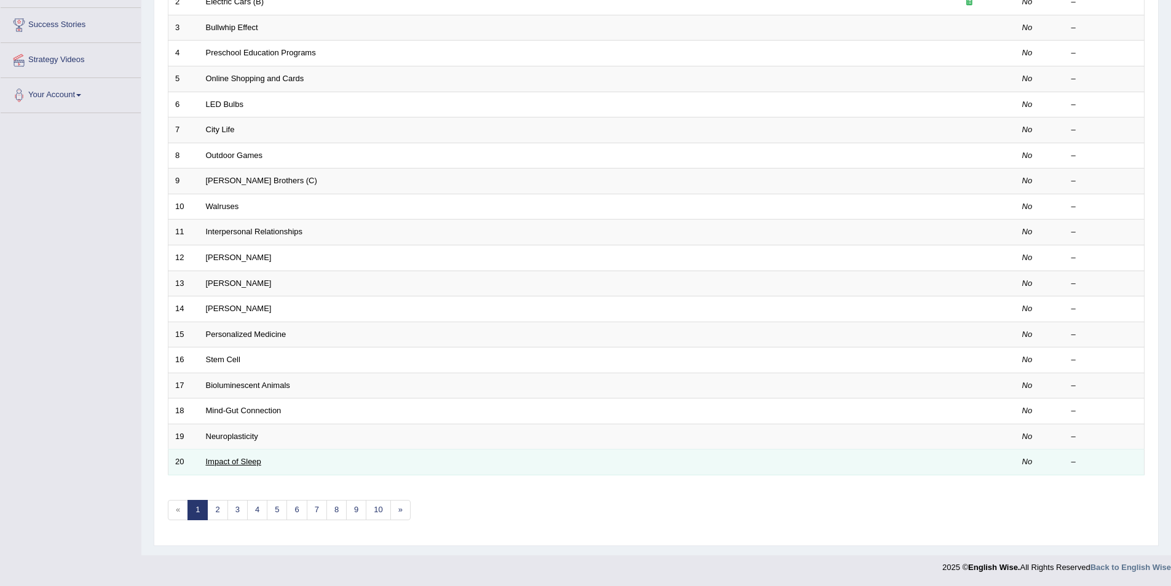
click at [215, 462] on link "Impact of Sleep" at bounding box center [233, 461] width 55 height 9
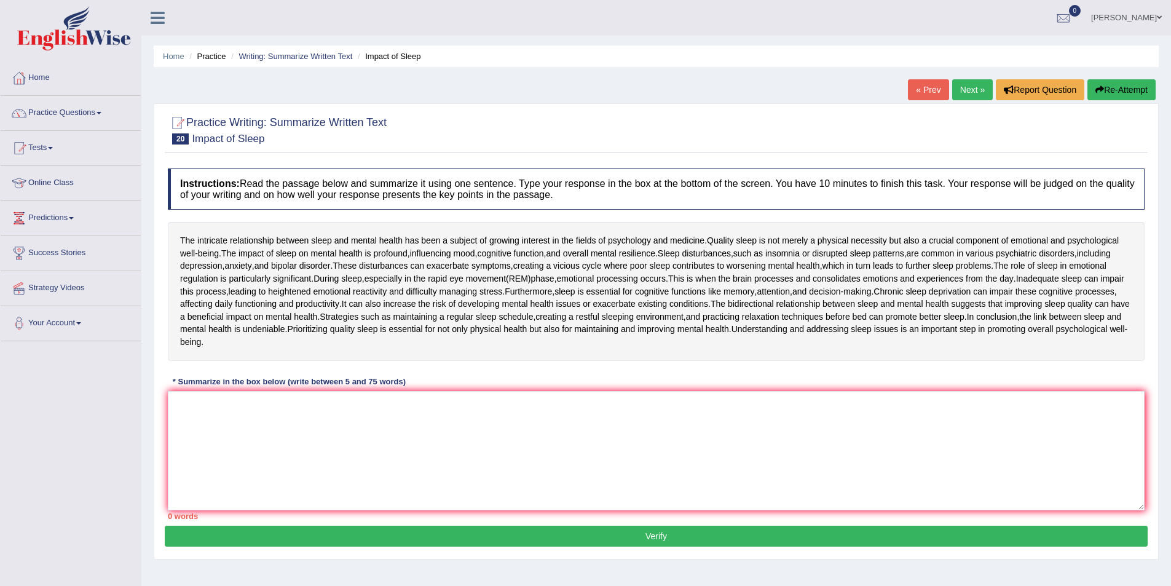
click at [26, 77] on div at bounding box center [19, 78] width 18 height 18
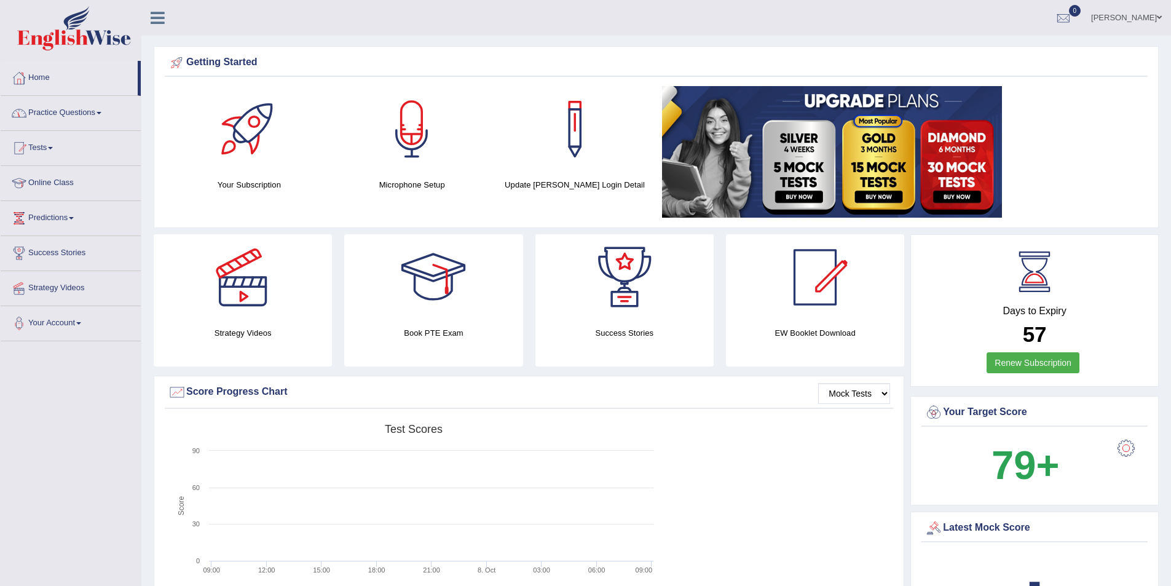
click at [90, 111] on link "Practice Questions" at bounding box center [71, 111] width 140 height 31
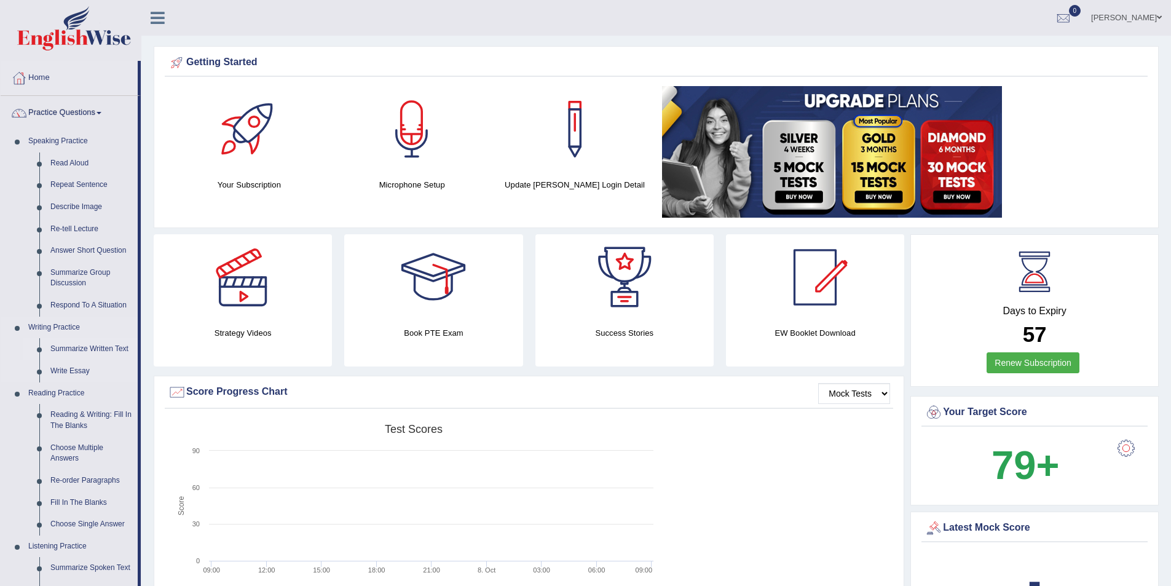
click at [117, 347] on link "Summarize Written Text" at bounding box center [91, 349] width 93 height 22
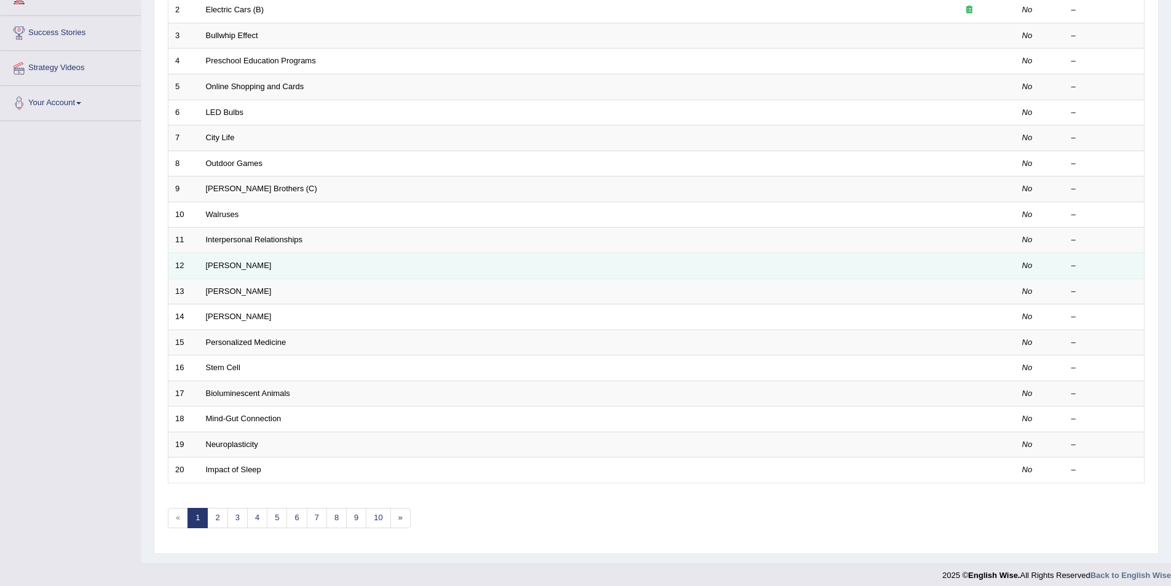
scroll to position [228, 0]
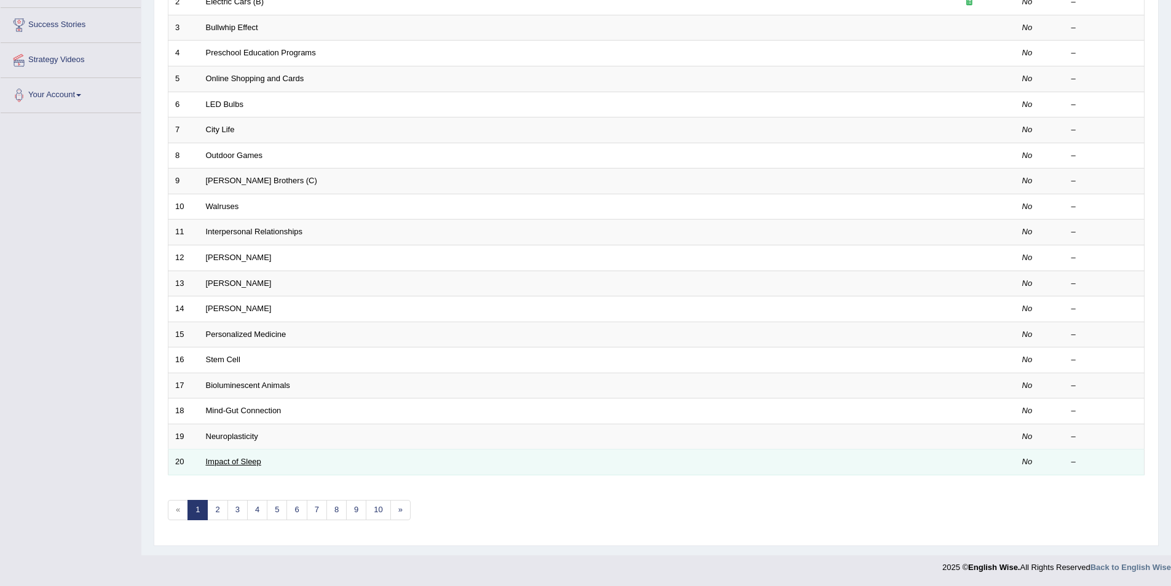
click at [247, 459] on link "Impact of Sleep" at bounding box center [233, 461] width 55 height 9
